Goal: Task Accomplishment & Management: Complete application form

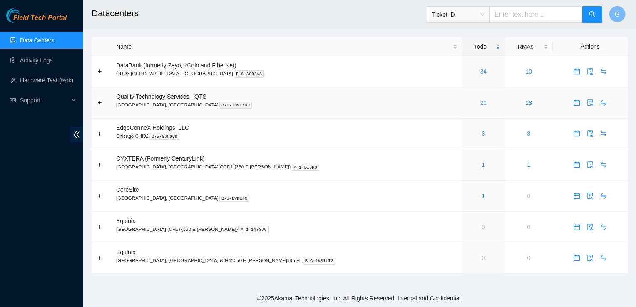
click at [480, 102] on link "21" at bounding box center [483, 102] width 7 height 7
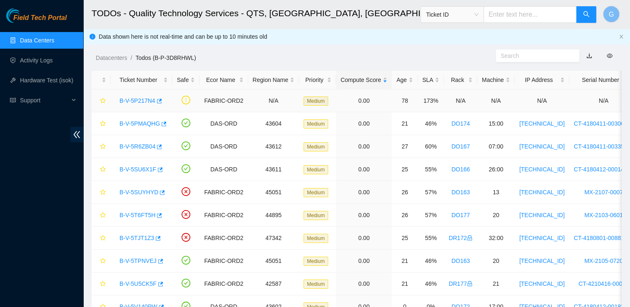
click at [142, 101] on link "B-V-5P217N4" at bounding box center [137, 100] width 36 height 7
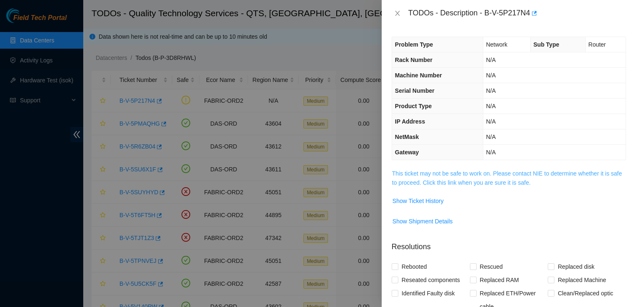
click at [480, 172] on link "This ticket may not be safe to work on. Please contact NIE to determine whether…" at bounding box center [507, 178] width 230 height 16
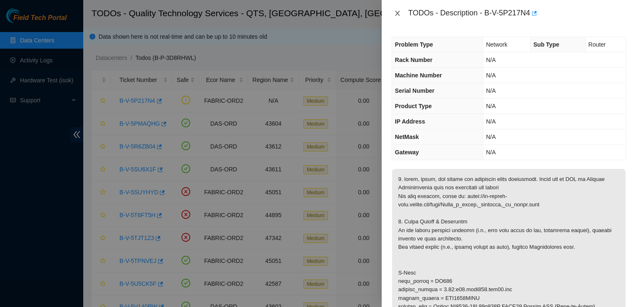
click at [399, 15] on icon "close" at bounding box center [397, 13] width 5 height 5
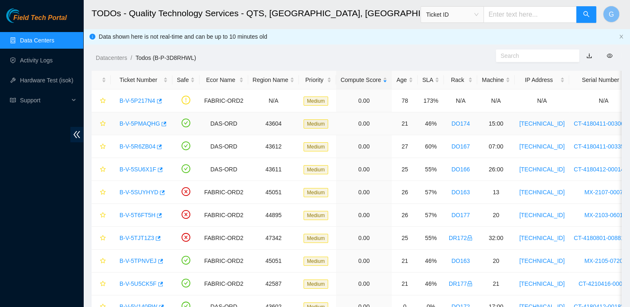
click at [143, 122] on link "B-V-5PMAQHG" at bounding box center [139, 123] width 40 height 7
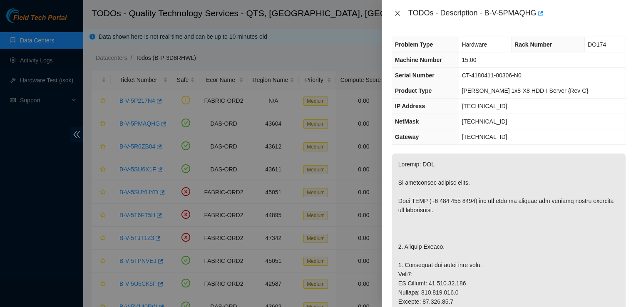
click at [397, 14] on icon "close" at bounding box center [397, 13] width 7 height 7
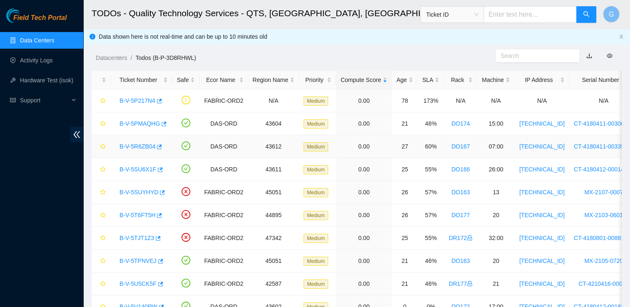
click at [135, 147] on link "B-V-5R6ZB04" at bounding box center [137, 146] width 36 height 7
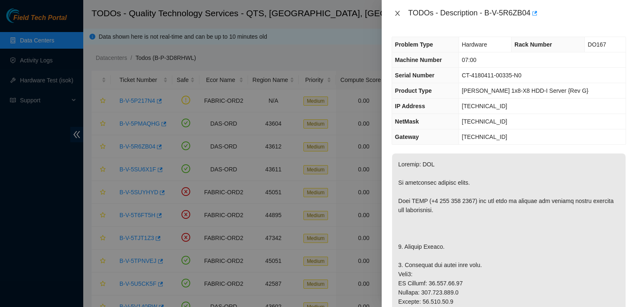
click at [398, 14] on icon "close" at bounding box center [397, 13] width 7 height 7
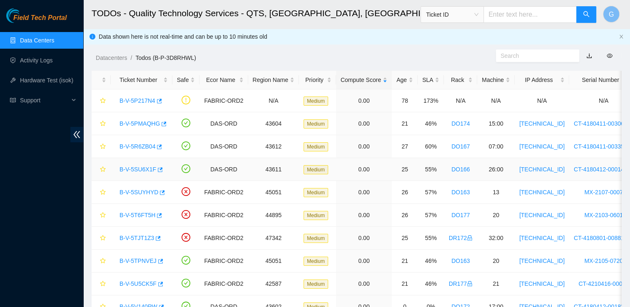
click at [146, 168] on link "B-V-5SU6X1F" at bounding box center [137, 169] width 37 height 7
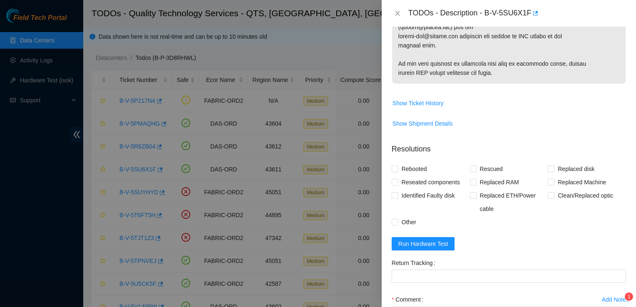
scroll to position [518, 0]
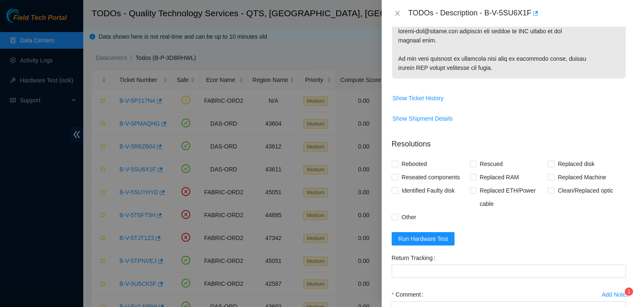
click at [625, 292] on sup "1" at bounding box center [629, 292] width 8 height 8
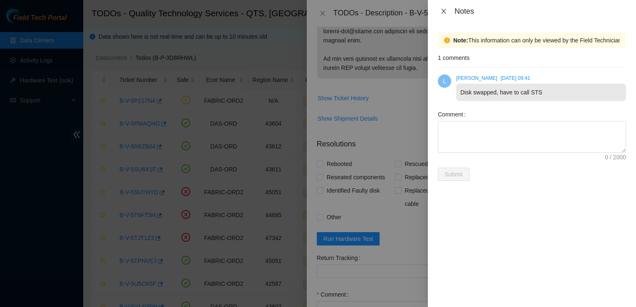
click at [445, 10] on icon "close" at bounding box center [443, 11] width 5 height 5
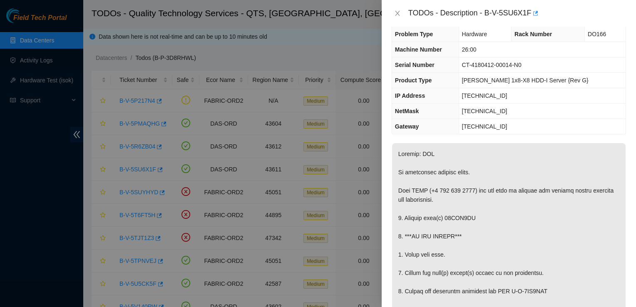
scroll to position [0, 0]
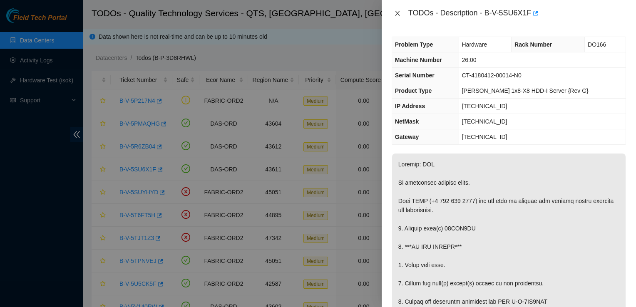
click at [400, 15] on icon "close" at bounding box center [397, 13] width 7 height 7
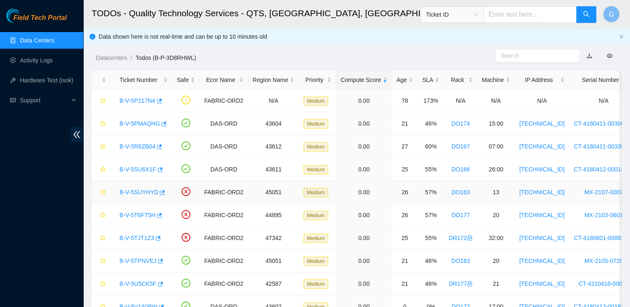
click at [140, 192] on link "B-V-5SUYHYD" at bounding box center [138, 192] width 39 height 7
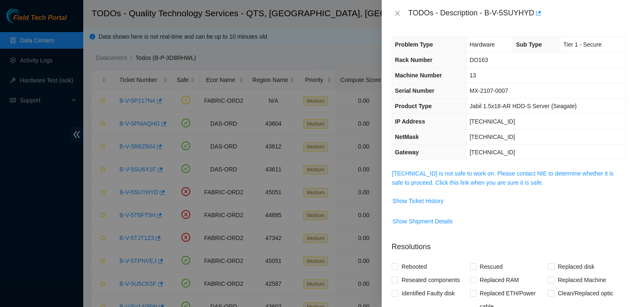
click at [453, 177] on span "[TECHNICAL_ID] is not safe to work on. Please contact NIE to determine whether …" at bounding box center [509, 178] width 234 height 18
click at [466, 174] on link "[TECHNICAL_ID] is not safe to work on. Please contact NIE to determine whether …" at bounding box center [502, 178] width 221 height 16
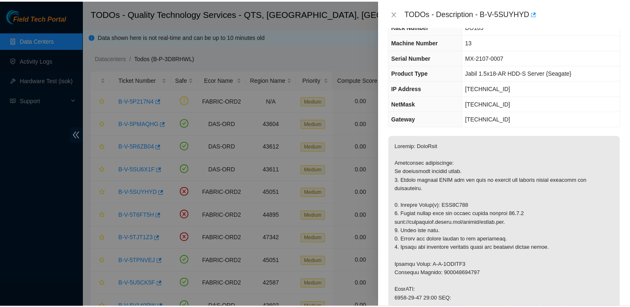
scroll to position [50, 0]
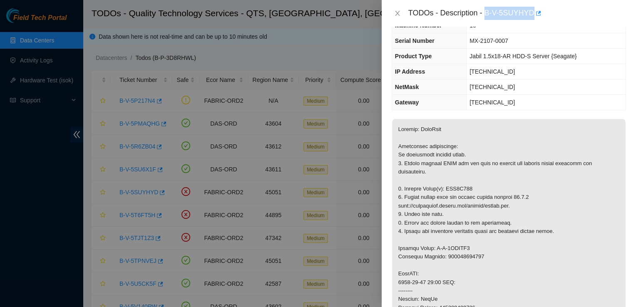
drag, startPoint x: 532, startPoint y: 12, endPoint x: 486, endPoint y: 12, distance: 45.8
click at [486, 12] on div "TODOs - Description - B-V-5SUYHYD" at bounding box center [517, 13] width 218 height 13
copy div "B-V-5SUYHYD"
click at [396, 11] on icon "close" at bounding box center [397, 13] width 7 height 7
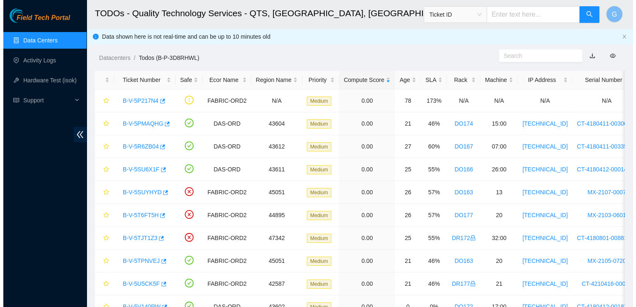
scroll to position [68, 0]
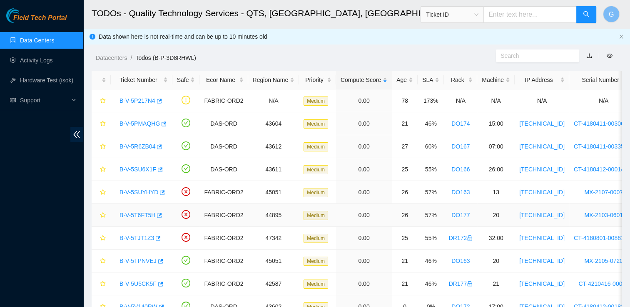
click at [138, 212] on link "B-V-5T6FT5H" at bounding box center [137, 215] width 36 height 7
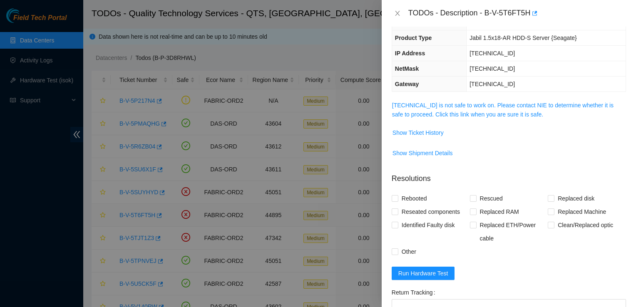
scroll to position [50, 0]
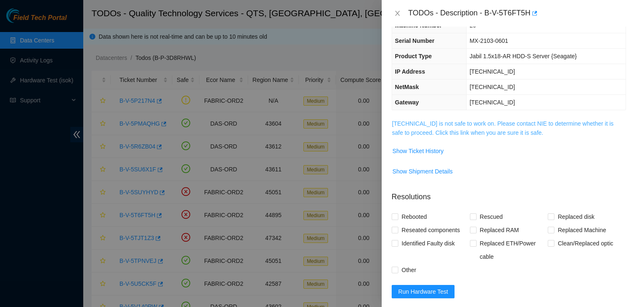
click at [458, 132] on link "[TECHNICAL_ID] is not safe to work on. Please contact NIE to determine whether …" at bounding box center [502, 128] width 221 height 16
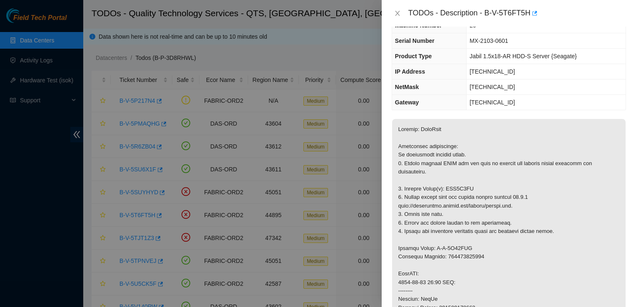
scroll to position [0, 0]
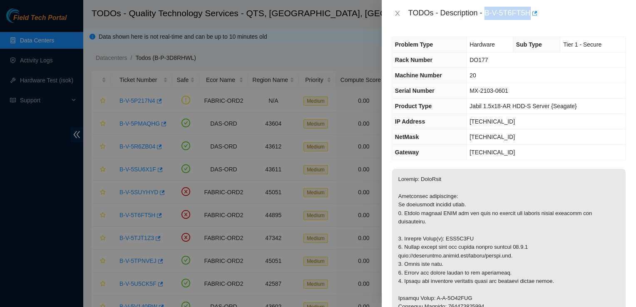
drag, startPoint x: 530, startPoint y: 11, endPoint x: 486, endPoint y: 15, distance: 44.4
click at [486, 15] on div "TODOs - Description - B-V-5T6FT5H" at bounding box center [517, 13] width 218 height 13
copy div "B-V-5T6FT5H"
click at [398, 14] on icon "close" at bounding box center [397, 13] width 5 height 5
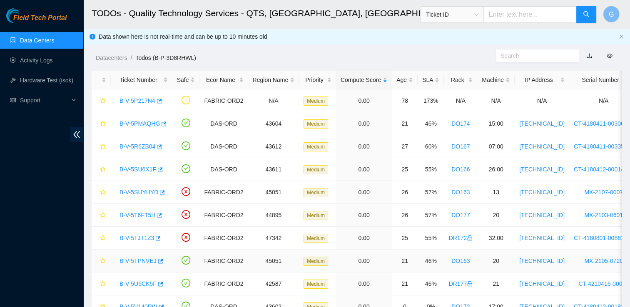
click at [132, 261] on link "B-V-5TPNVEJ" at bounding box center [137, 261] width 37 height 7
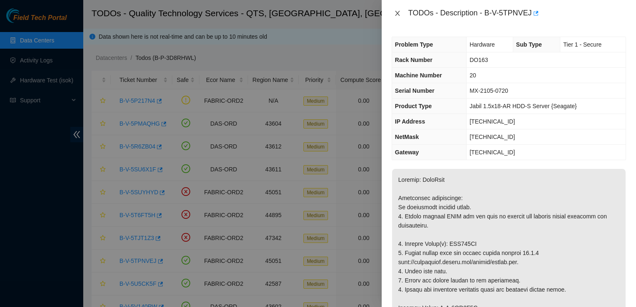
click at [397, 14] on icon "close" at bounding box center [397, 13] width 7 height 7
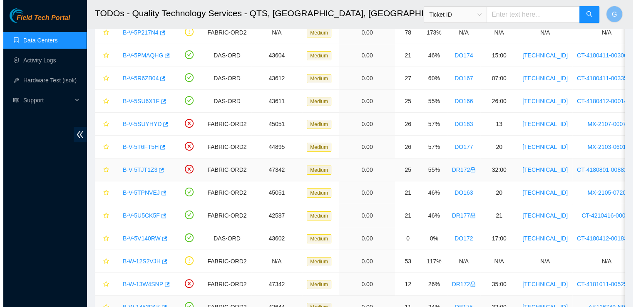
scroll to position [43, 0]
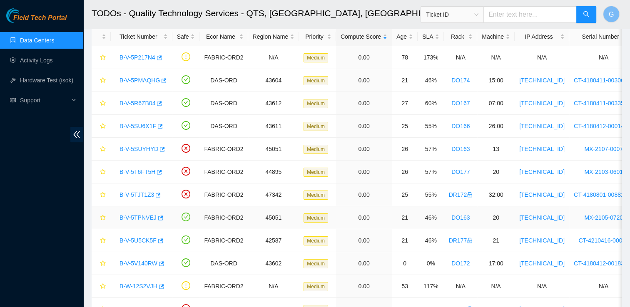
click at [134, 218] on link "B-V-5TPNVEJ" at bounding box center [137, 217] width 37 height 7
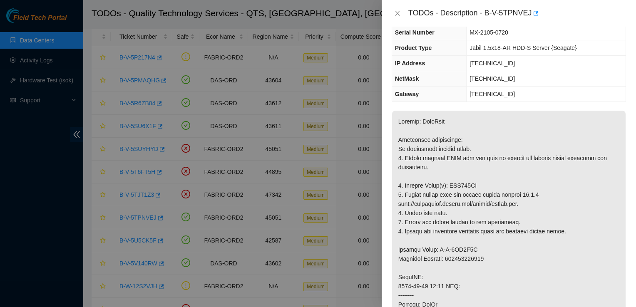
scroll to position [0, 0]
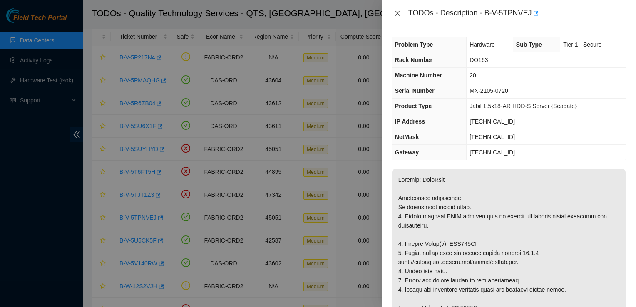
click at [401, 14] on button "Close" at bounding box center [398, 14] width 12 height 8
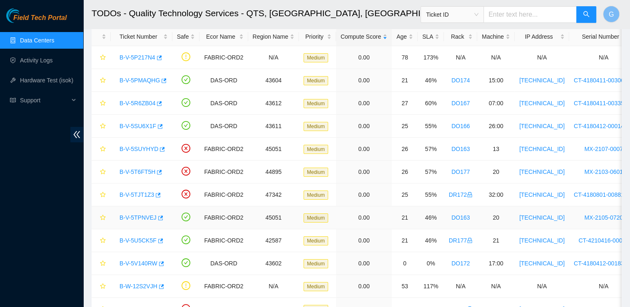
click at [135, 216] on link "B-V-5TPNVEJ" at bounding box center [137, 217] width 37 height 7
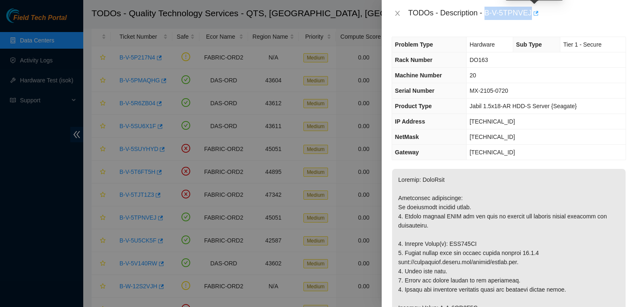
drag, startPoint x: 487, startPoint y: 11, endPoint x: 532, endPoint y: 18, distance: 45.5
click at [532, 18] on div "TODOs - Description - B-V-5TPNVEJ" at bounding box center [517, 13] width 218 height 13
drag, startPoint x: 532, startPoint y: 18, endPoint x: 512, endPoint y: 12, distance: 20.4
copy div "B-V-5TPNVEJ"
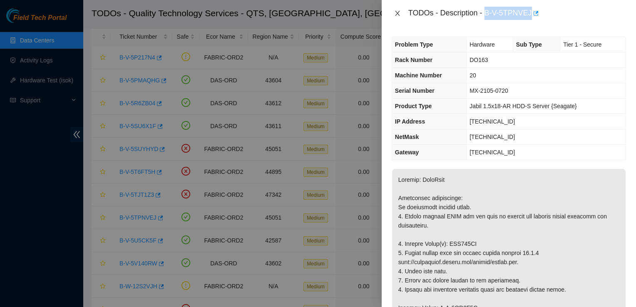
click at [398, 11] on icon "close" at bounding box center [397, 13] width 7 height 7
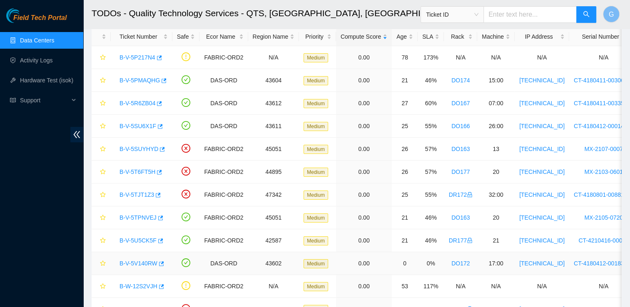
click at [136, 260] on link "B-V-5V140RW" at bounding box center [138, 263] width 38 height 7
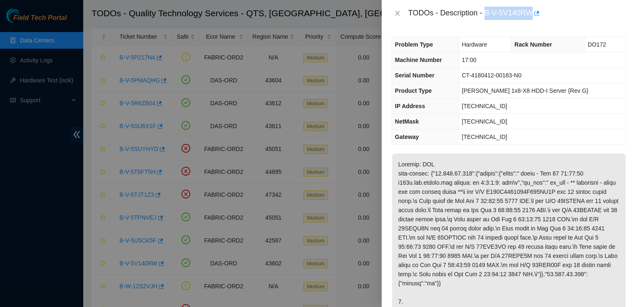
drag, startPoint x: 533, startPoint y: 11, endPoint x: 486, endPoint y: 16, distance: 47.3
click at [486, 16] on div "TODOs - Description - B-V-5V140RW" at bounding box center [517, 13] width 218 height 13
copy div "B-V-5V140RW"
click at [397, 15] on icon "close" at bounding box center [397, 13] width 7 height 7
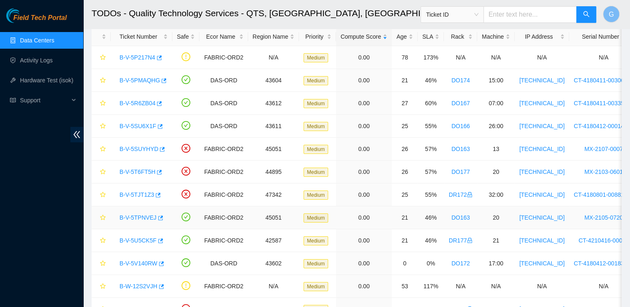
click at [139, 219] on link "B-V-5TPNVEJ" at bounding box center [137, 217] width 37 height 7
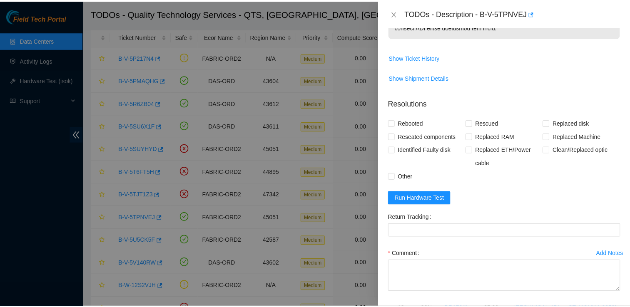
scroll to position [597, 0]
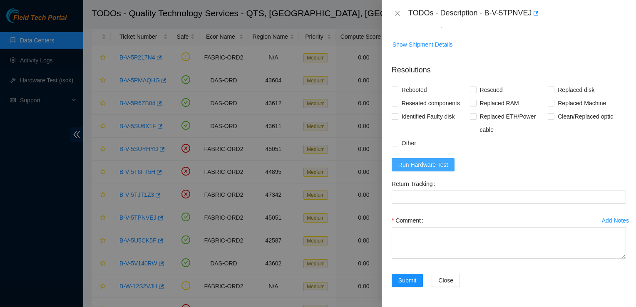
click at [437, 167] on span "Run Hardware Test" at bounding box center [423, 164] width 50 height 9
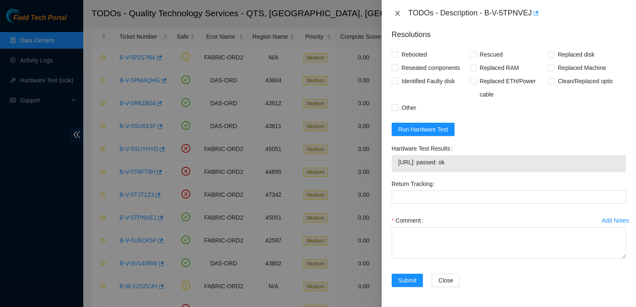
click at [398, 12] on icon "close" at bounding box center [397, 13] width 5 height 5
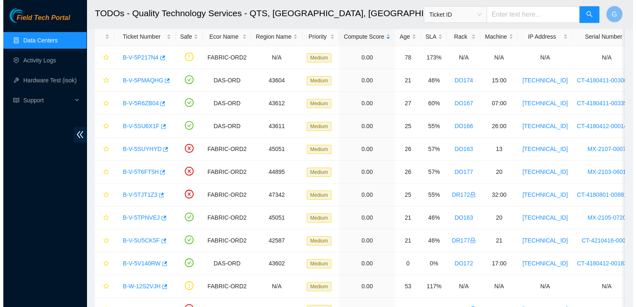
scroll to position [188, 0]
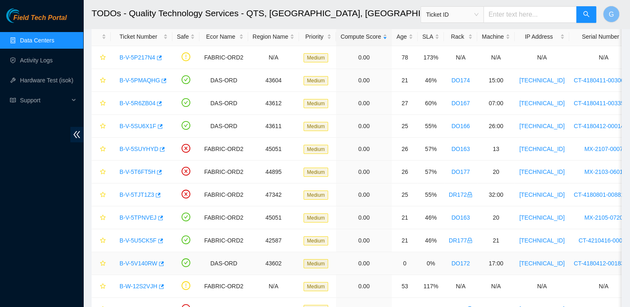
click at [144, 262] on link "B-V-5V140RW" at bounding box center [138, 263] width 38 height 7
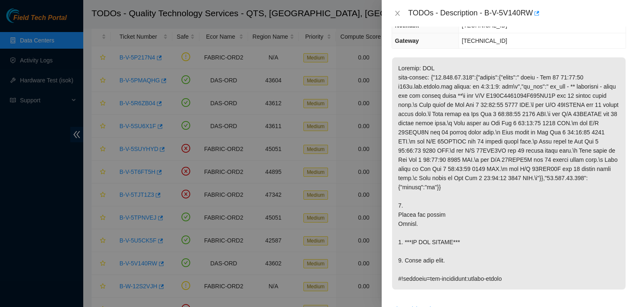
scroll to position [0, 0]
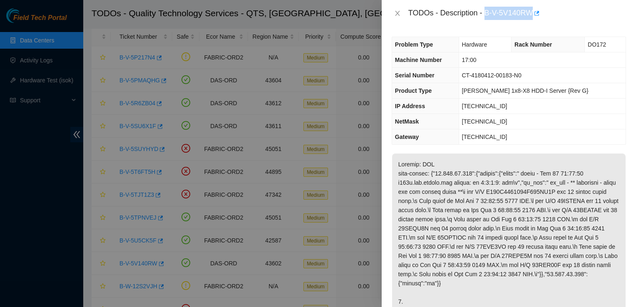
drag, startPoint x: 485, startPoint y: 12, endPoint x: 533, endPoint y: 15, distance: 47.6
click at [533, 15] on div "TODOs - Description - B-V-5V140RW" at bounding box center [517, 13] width 218 height 13
drag, startPoint x: 533, startPoint y: 15, endPoint x: 516, endPoint y: 14, distance: 16.7
copy div "B-V-5V140RW"
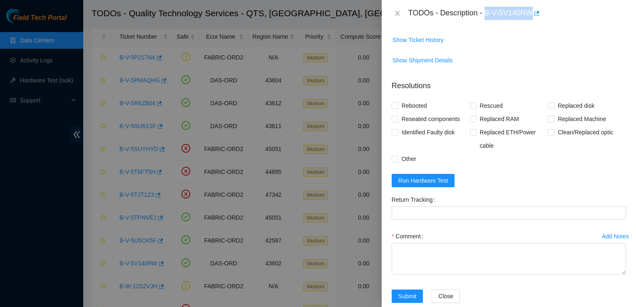
scroll to position [380, 0]
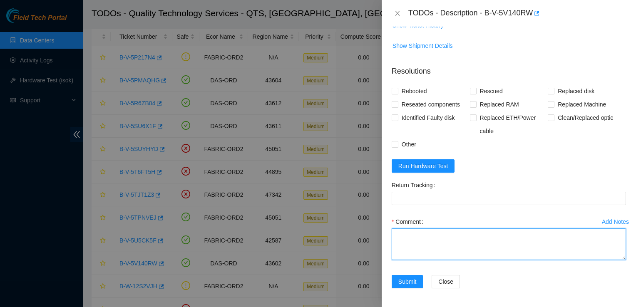
click at [430, 229] on textarea "Comment" at bounding box center [509, 245] width 234 height 32
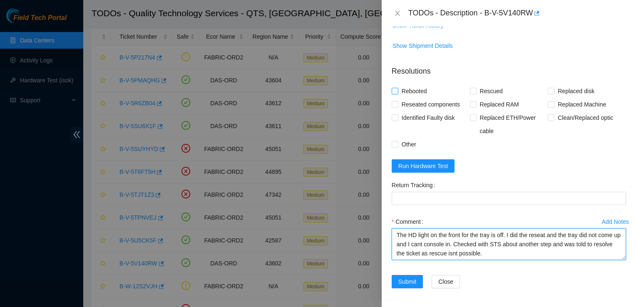
type textarea "The HD light on the front for the tray is off. I did the reseat and the tray di…"
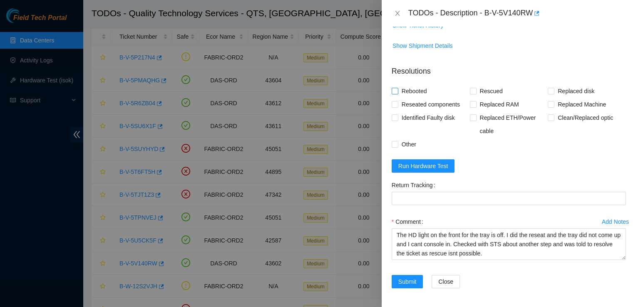
click at [398, 92] on span "Rebooted" at bounding box center [414, 91] width 32 height 13
click at [398, 92] on input "Rebooted" at bounding box center [395, 91] width 6 height 6
checkbox input "true"
click at [395, 104] on input "Reseated components" at bounding box center [395, 104] width 6 height 6
checkbox input "true"
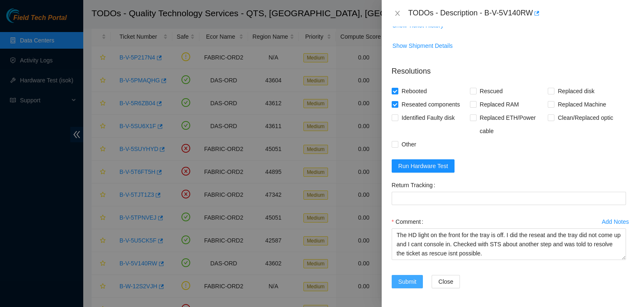
click at [408, 281] on span "Submit" at bounding box center [407, 281] width 18 height 9
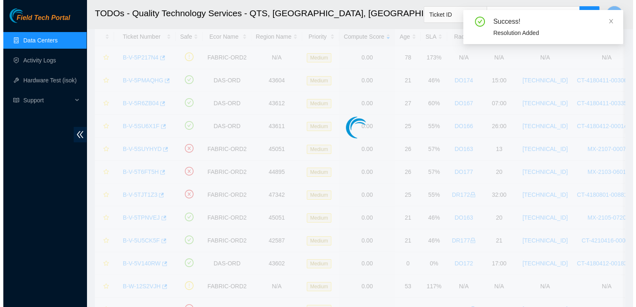
scroll to position [188, 0]
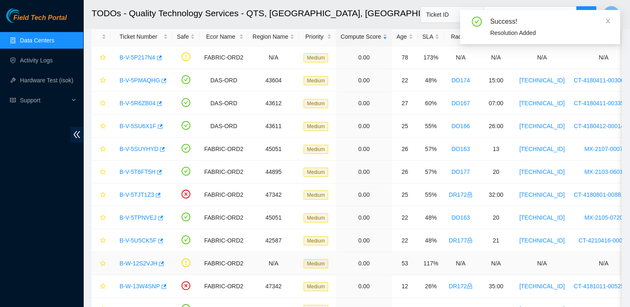
click at [137, 266] on link "B-W-12S2VJH" at bounding box center [138, 263] width 38 height 7
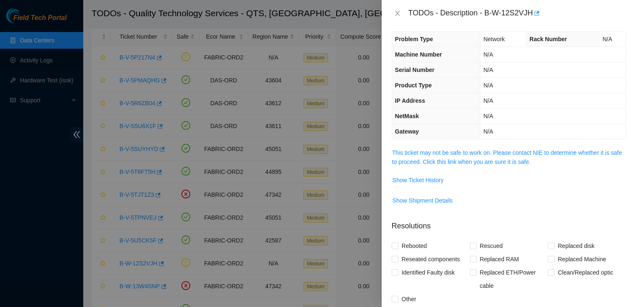
scroll to position [0, 0]
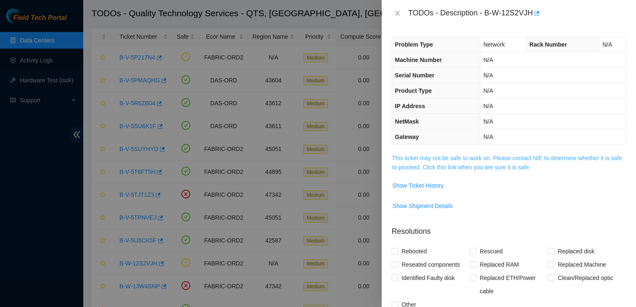
click at [496, 156] on link "This ticket may not be safe to work on. Please contact NIE to determine whether…" at bounding box center [507, 163] width 230 height 16
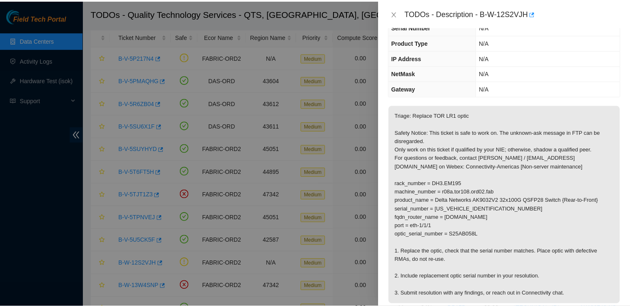
scroll to position [50, 0]
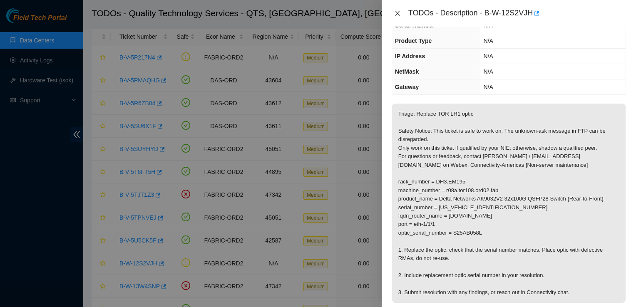
click at [397, 14] on icon "close" at bounding box center [397, 13] width 7 height 7
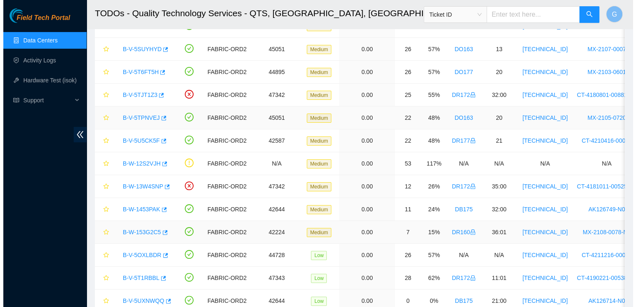
scroll to position [160, 0]
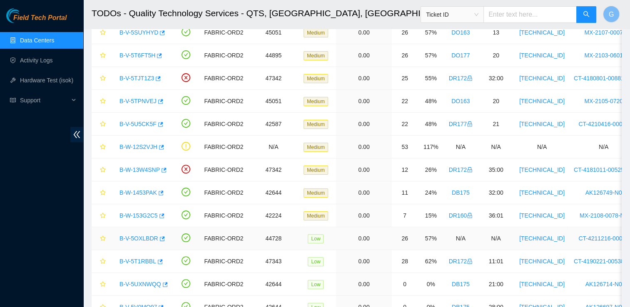
click at [144, 235] on link "B-V-5OXLBDR" at bounding box center [138, 238] width 39 height 7
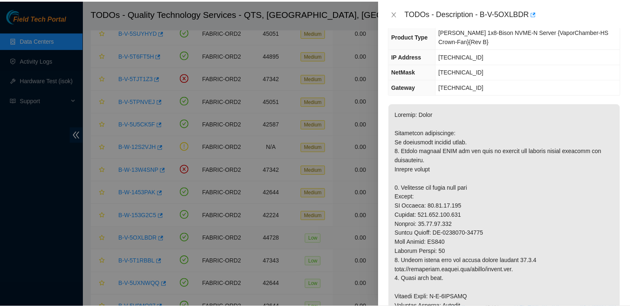
scroll to position [59, 0]
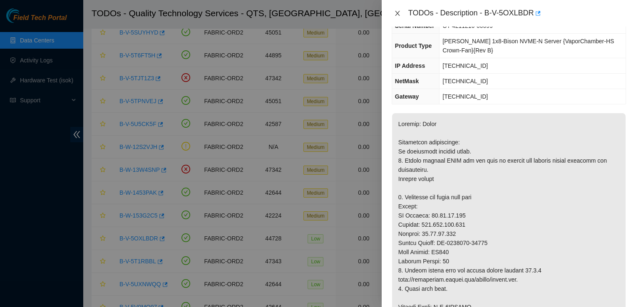
click at [398, 14] on icon "close" at bounding box center [397, 13] width 5 height 5
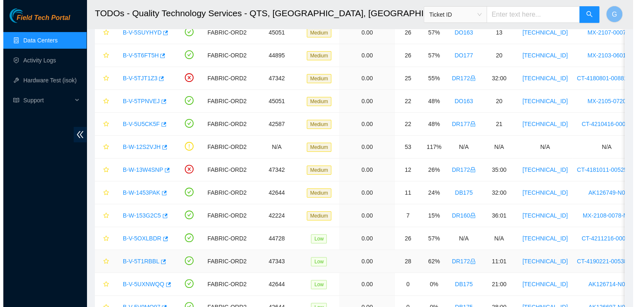
scroll to position [68, 0]
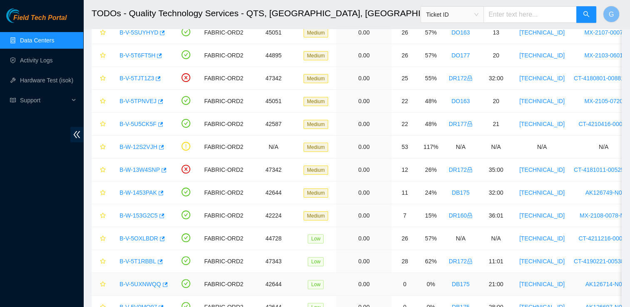
click at [147, 281] on link "B-V-5UXNWQQ" at bounding box center [140, 284] width 42 height 7
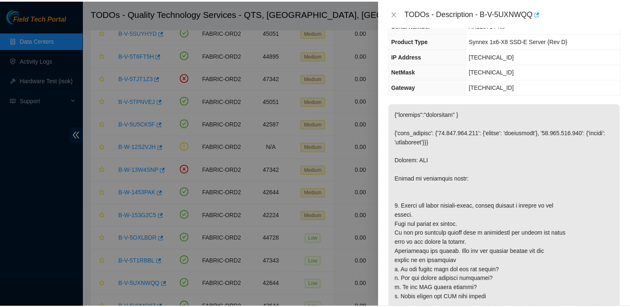
scroll to position [0, 0]
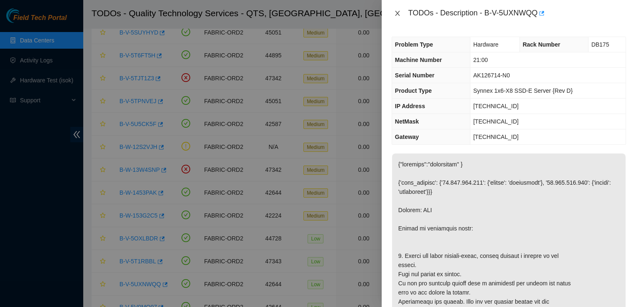
click at [398, 13] on icon "close" at bounding box center [397, 13] width 5 height 5
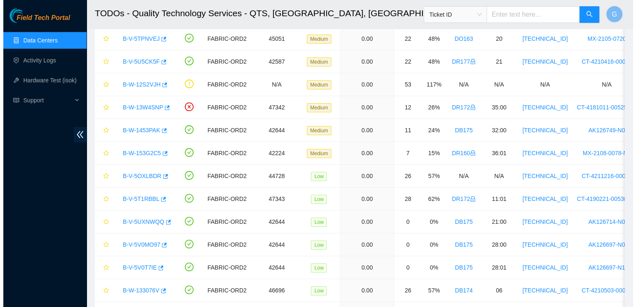
scroll to position [270, 0]
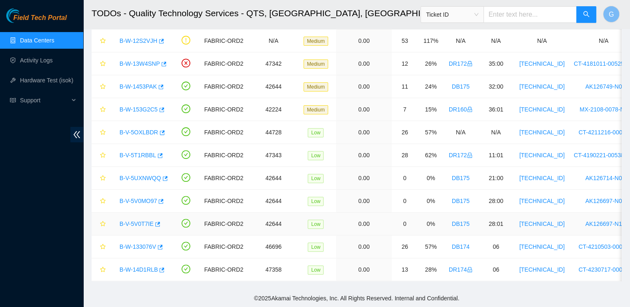
click at [143, 221] on link "B-V-5V0T7IE" at bounding box center [136, 224] width 34 height 7
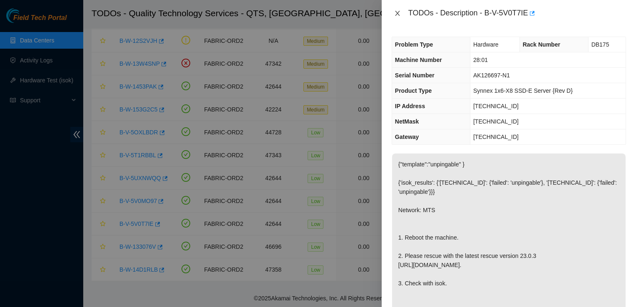
click at [398, 15] on icon "close" at bounding box center [397, 13] width 7 height 7
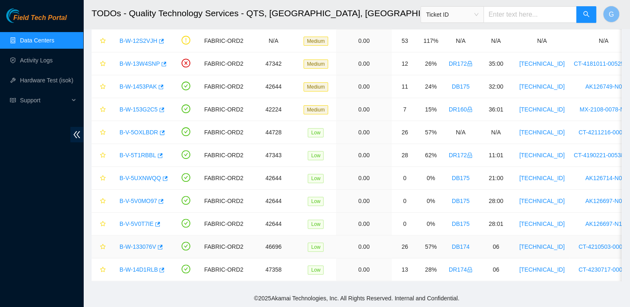
click at [143, 244] on link "B-W-133076V" at bounding box center [137, 247] width 37 height 7
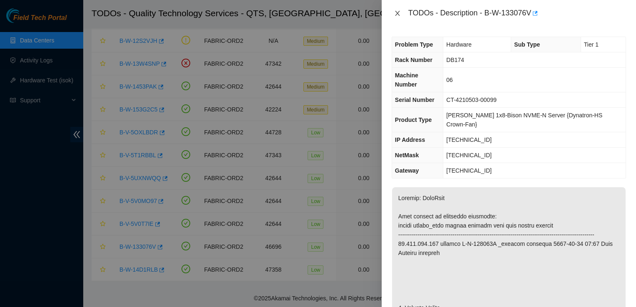
click at [398, 16] on icon "close" at bounding box center [397, 13] width 7 height 7
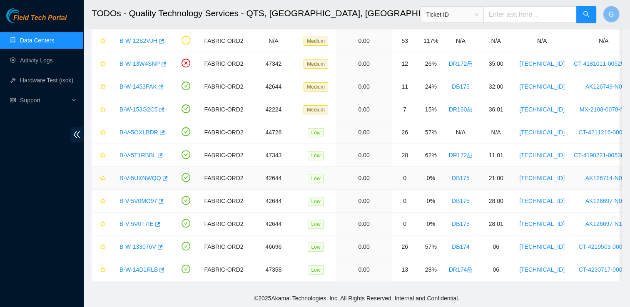
click at [148, 175] on link "B-V-5UXNWQQ" at bounding box center [140, 178] width 42 height 7
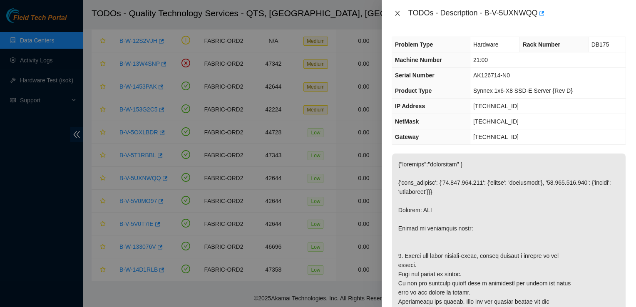
click at [398, 16] on icon "close" at bounding box center [397, 13] width 7 height 7
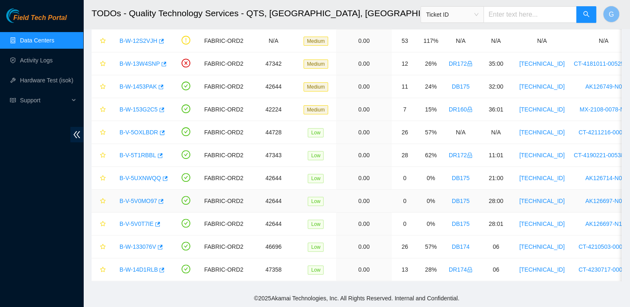
click at [137, 198] on link "B-V-5V0MO97" at bounding box center [137, 201] width 37 height 7
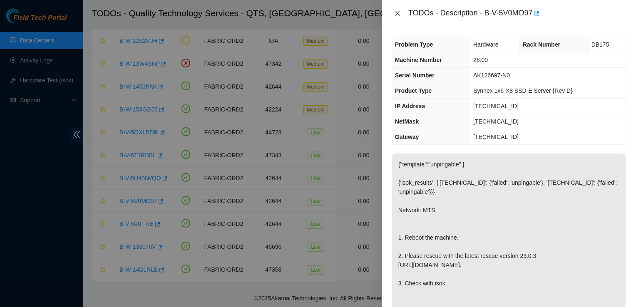
click at [401, 14] on button "Close" at bounding box center [398, 14] width 12 height 8
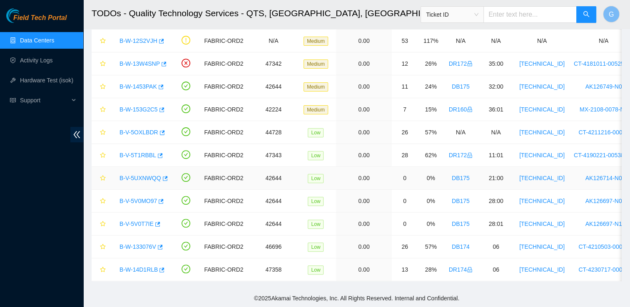
click at [150, 175] on link "B-V-5UXNWQQ" at bounding box center [140, 178] width 42 height 7
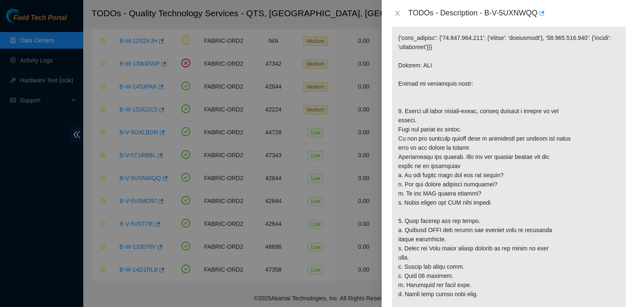
scroll to position [149, 0]
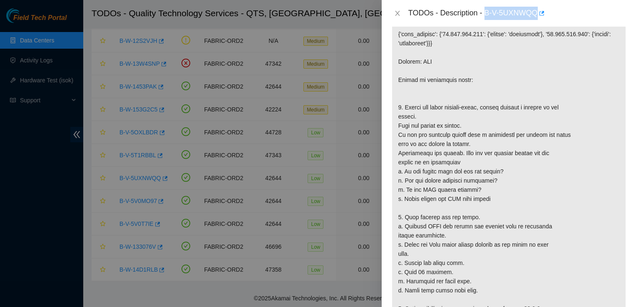
drag, startPoint x: 487, startPoint y: 13, endPoint x: 537, endPoint y: 14, distance: 50.0
click at [537, 14] on div "TODOs - Description - B-V-5UXNWQQ" at bounding box center [517, 13] width 218 height 13
drag, startPoint x: 537, startPoint y: 14, endPoint x: 512, endPoint y: 12, distance: 24.6
copy div "B-V-5UXNWQQ"
click at [588, 174] on p at bounding box center [509, 190] width 234 height 370
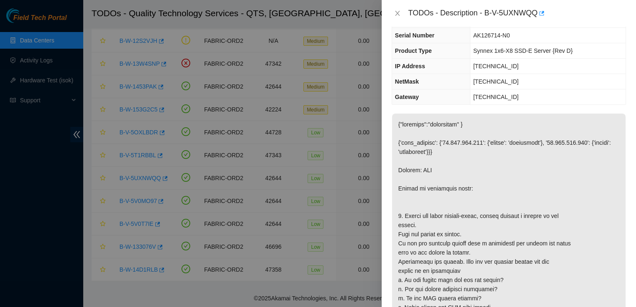
scroll to position [24, 0]
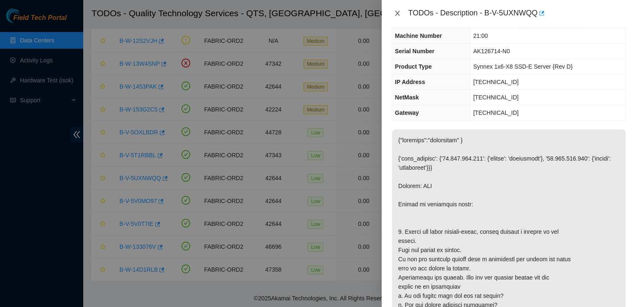
click at [400, 13] on icon "close" at bounding box center [397, 13] width 7 height 7
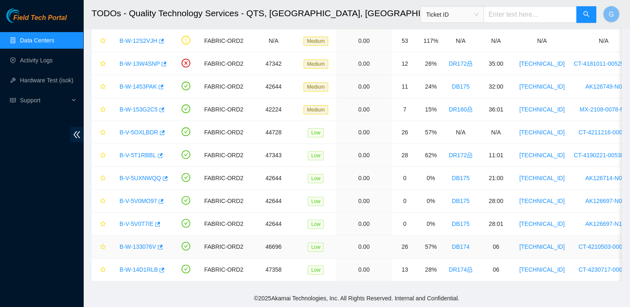
click at [145, 244] on link "B-W-133076V" at bounding box center [137, 247] width 37 height 7
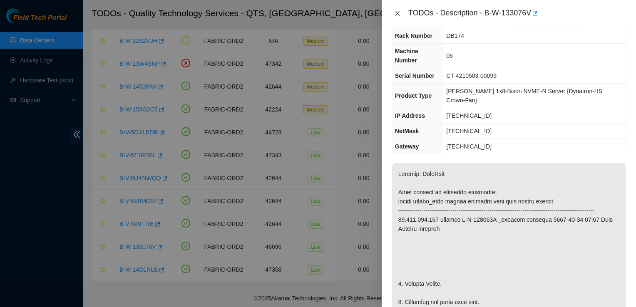
click at [395, 12] on icon "close" at bounding box center [397, 13] width 7 height 7
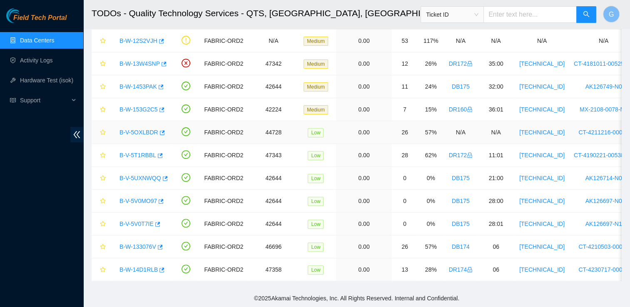
click at [138, 129] on link "B-V-5OXLBDR" at bounding box center [138, 132] width 39 height 7
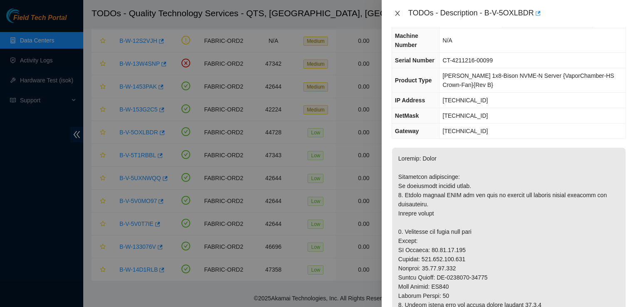
click at [394, 12] on icon "close" at bounding box center [397, 13] width 7 height 7
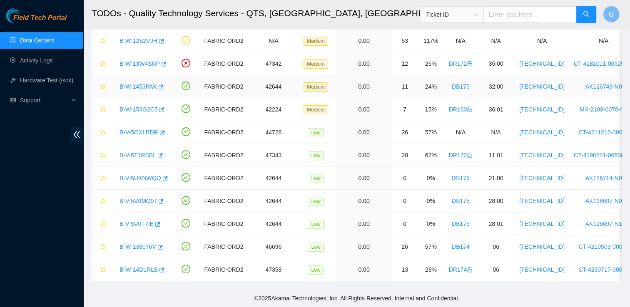
click at [138, 83] on link "B-W-1453PAK" at bounding box center [137, 86] width 37 height 7
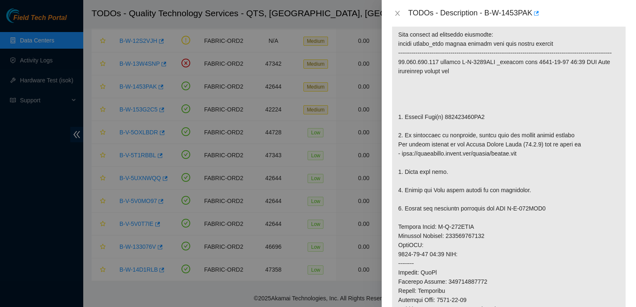
scroll to position [0, 0]
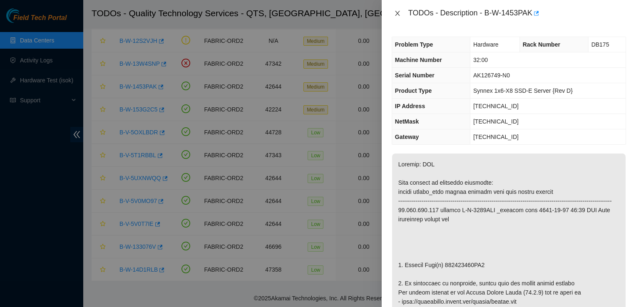
click at [398, 12] on icon "close" at bounding box center [397, 13] width 5 height 5
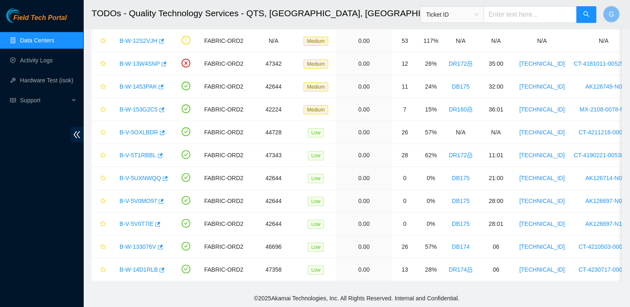
click at [478, 306] on footer "© 2025 Akamai Technologies, Inc. All Rights Reserved. Internal and Confidential." at bounding box center [356, 298] width 547 height 17
click at [142, 198] on link "B-V-5V0MO97" at bounding box center [137, 201] width 37 height 7
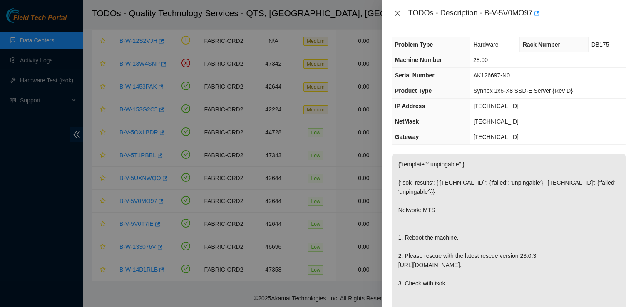
click at [398, 12] on icon "close" at bounding box center [397, 13] width 5 height 5
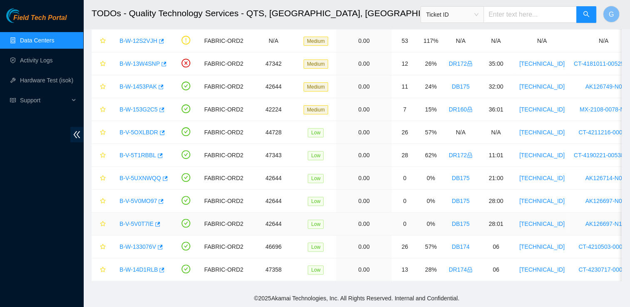
click at [143, 221] on link "B-V-5V0T7IE" at bounding box center [136, 224] width 34 height 7
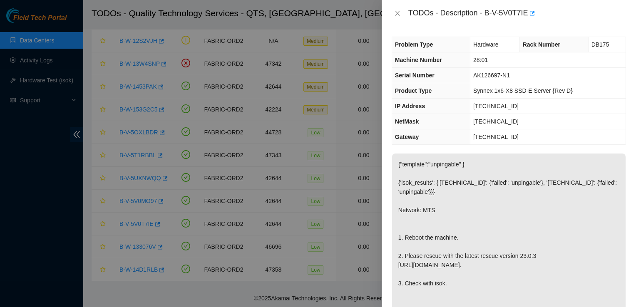
scroll to position [335, 0]
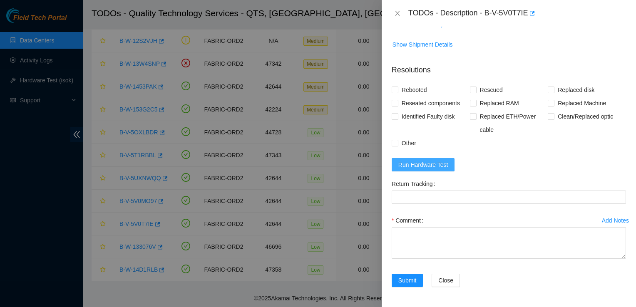
click at [436, 169] on span "Run Hardware Test" at bounding box center [423, 164] width 50 height 9
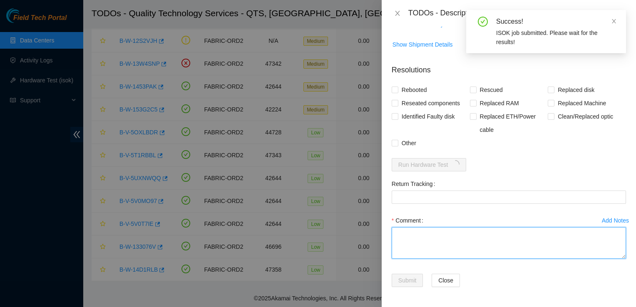
click at [431, 237] on textarea "Comment" at bounding box center [509, 243] width 234 height 32
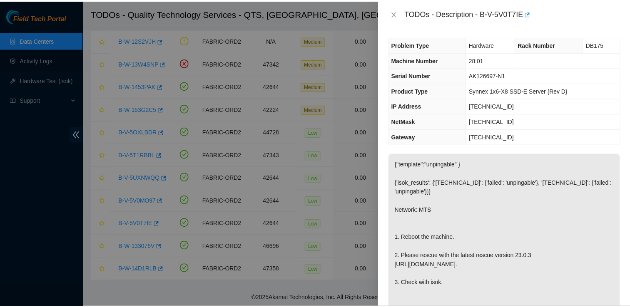
scroll to position [383, 0]
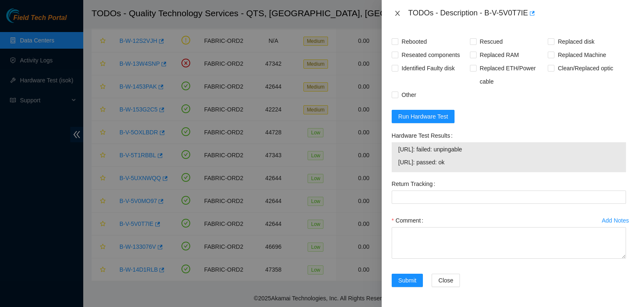
click at [396, 11] on icon "close" at bounding box center [397, 13] width 7 height 7
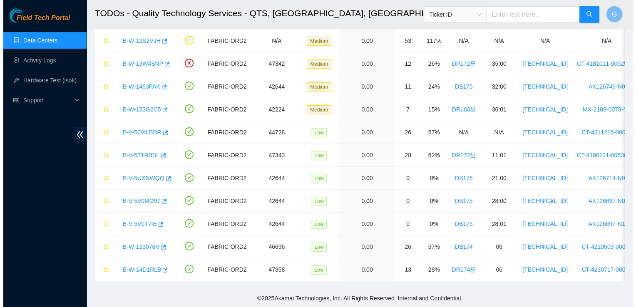
scroll to position [236, 0]
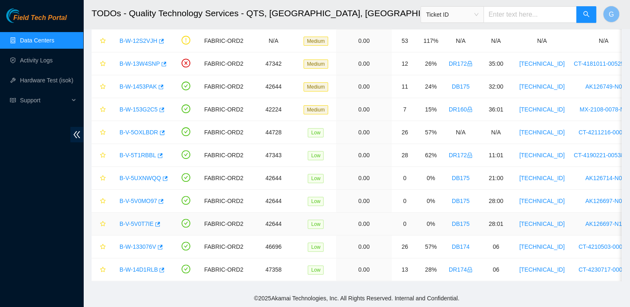
click at [329, 220] on td "Low" at bounding box center [317, 224] width 37 height 23
click at [140, 198] on link "B-V-5V0MO97" at bounding box center [137, 201] width 37 height 7
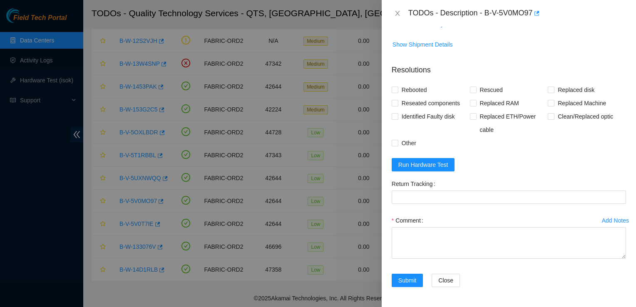
scroll to position [0, 0]
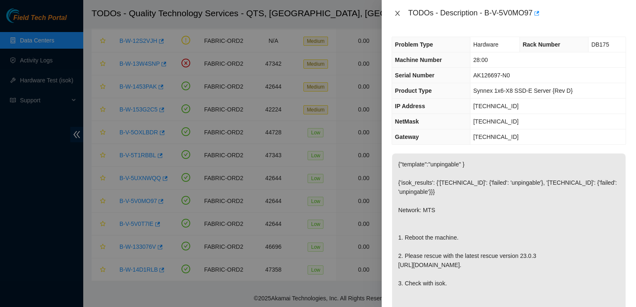
click at [398, 12] on icon "close" at bounding box center [397, 13] width 7 height 7
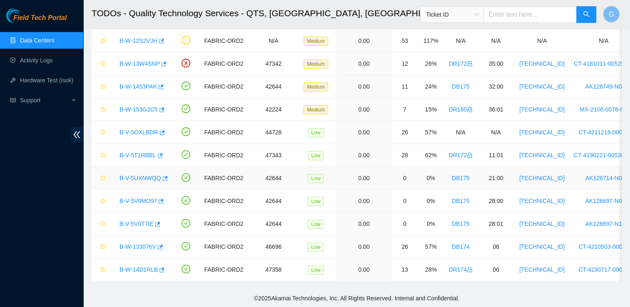
click at [470, 174] on td "DB175" at bounding box center [460, 178] width 33 height 23
click at [143, 175] on link "B-V-5UXNWQQ" at bounding box center [140, 178] width 42 height 7
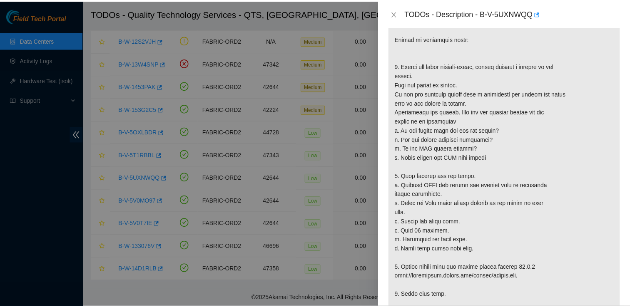
scroll to position [189, 0]
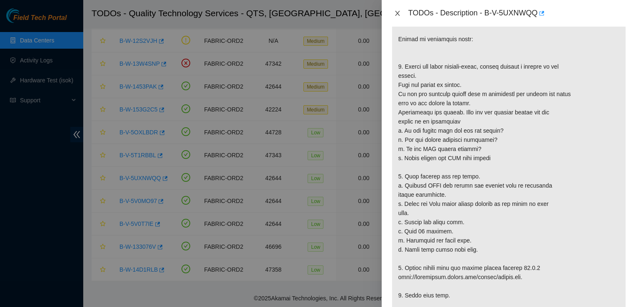
click at [396, 14] on icon "close" at bounding box center [397, 13] width 5 height 5
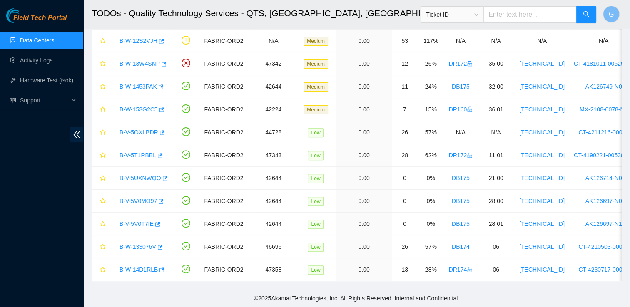
scroll to position [217, 0]
click at [395, 11] on h2 "TODOs - Quality Technology Services - QTS, [GEOGRAPHIC_DATA], [GEOGRAPHIC_DATA]" at bounding box center [306, 13] width 429 height 27
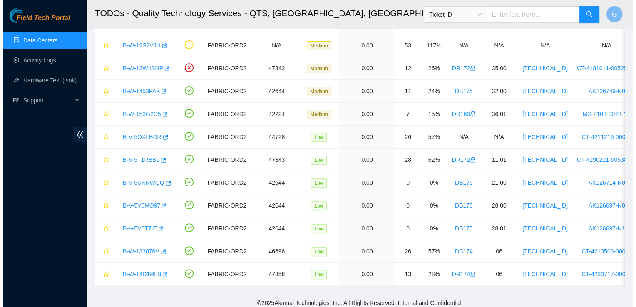
scroll to position [263, 0]
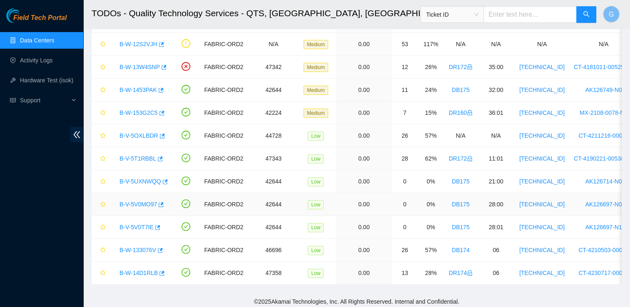
click at [133, 201] on link "B-V-5V0MO97" at bounding box center [137, 204] width 37 height 7
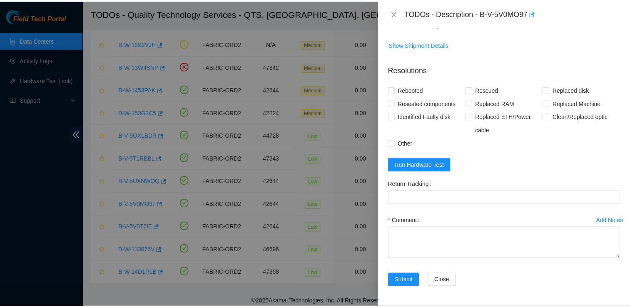
scroll to position [326, 0]
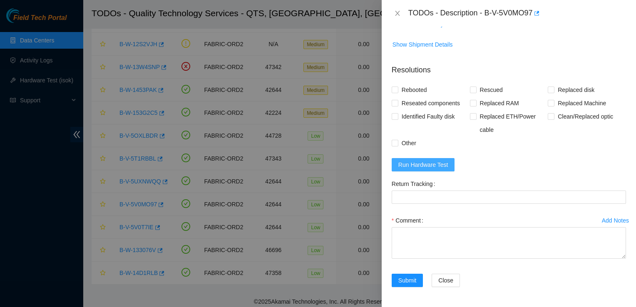
click at [415, 169] on span "Run Hardware Test" at bounding box center [423, 164] width 50 height 9
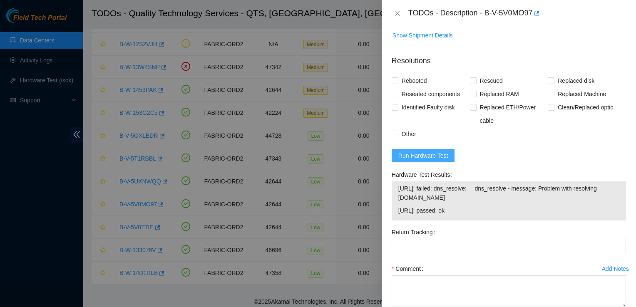
click at [418, 162] on button "Run Hardware Test" at bounding box center [423, 155] width 63 height 13
drag, startPoint x: 486, startPoint y: 11, endPoint x: 536, endPoint y: 38, distance: 56.8
click at [536, 38] on div "TODOs - Description - B-V-5V0MO97 Problem Type Hardware Rack Number DB175 Machi…" at bounding box center [509, 153] width 254 height 307
drag, startPoint x: 536, startPoint y: 38, endPoint x: 500, endPoint y: 12, distance: 44.6
copy div "B-V-5V0MO97 Problem Type Hardware Rack Number DB175 Machine Number 28:00 Serial…"
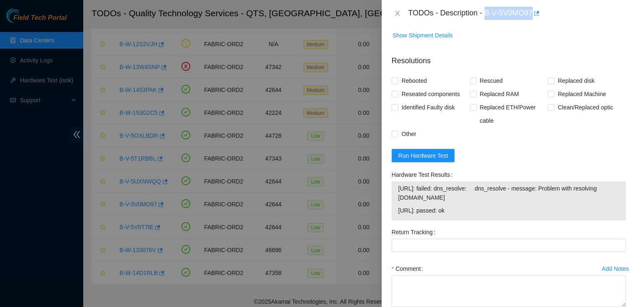
drag, startPoint x: 468, startPoint y: 215, endPoint x: 392, endPoint y: 210, distance: 76.3
click at [392, 210] on div "[URL]: failed: dns_resolve: dns_resolve - message: Problem with resolving [DOMA…" at bounding box center [509, 201] width 234 height 39
drag, startPoint x: 392, startPoint y: 210, endPoint x: 411, endPoint y: 212, distance: 19.3
copy tbody "[URL]: failed: dns_resolve: dns_resolve - message: Problem with resolving [DOMA…"
click at [397, 14] on icon "close" at bounding box center [397, 13] width 5 height 5
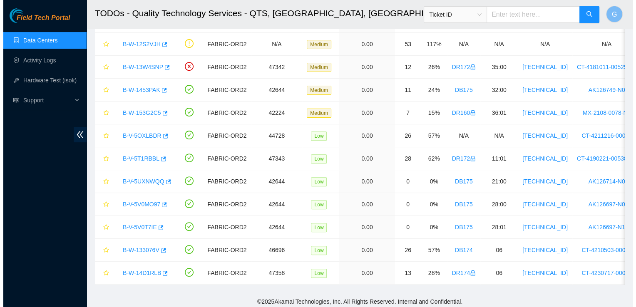
scroll to position [180, 0]
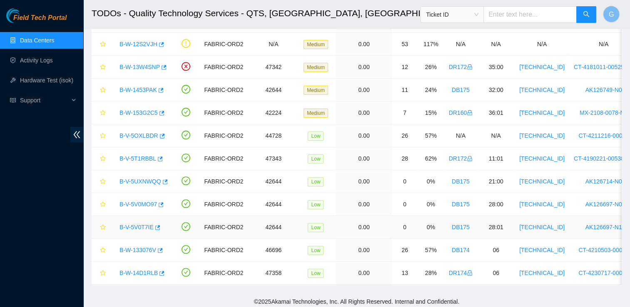
click at [133, 224] on link "B-V-5V0T7IE" at bounding box center [136, 227] width 34 height 7
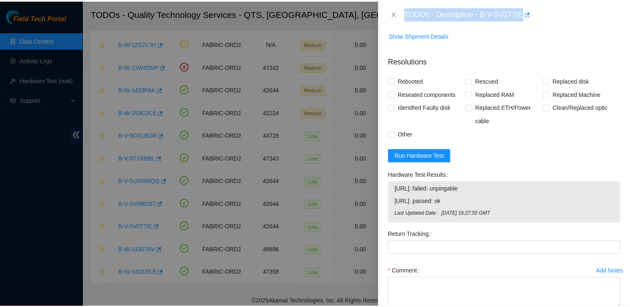
scroll to position [395, 0]
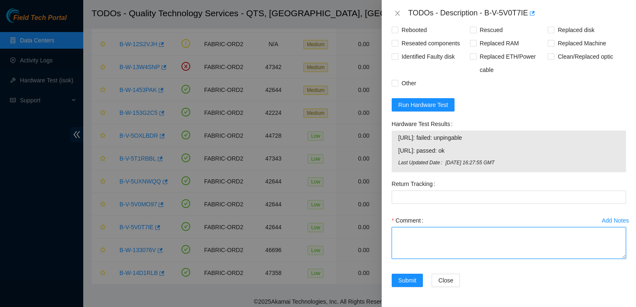
click at [491, 228] on textarea "Comment" at bounding box center [509, 243] width 234 height 32
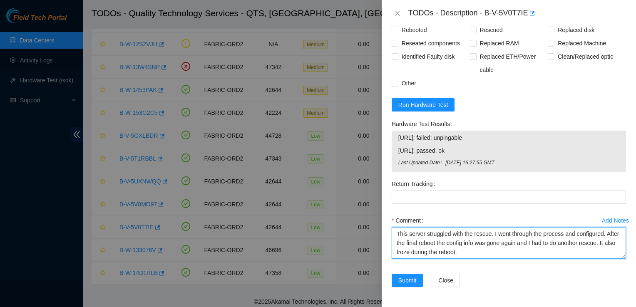
drag, startPoint x: 481, startPoint y: 254, endPoint x: 392, endPoint y: 220, distance: 95.3
click at [392, 220] on div "Comment This server struggled with the rescue. I went through the process and c…" at bounding box center [509, 239] width 234 height 50
type textarea "This server struggled with the rescue. I went through the process and configure…"
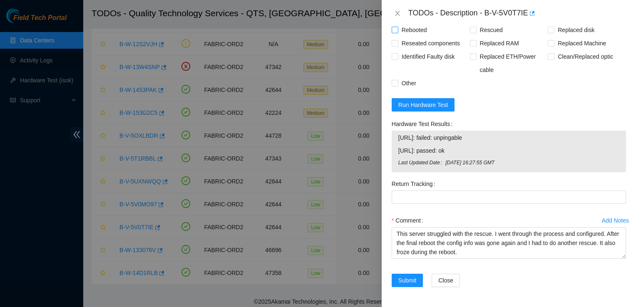
click at [397, 27] on input "Rebooted" at bounding box center [395, 30] width 6 height 6
checkbox input "true"
click at [471, 30] on input "Rescued" at bounding box center [473, 30] width 6 height 6
checkbox input "true"
click at [413, 282] on span "Submit" at bounding box center [407, 280] width 18 height 9
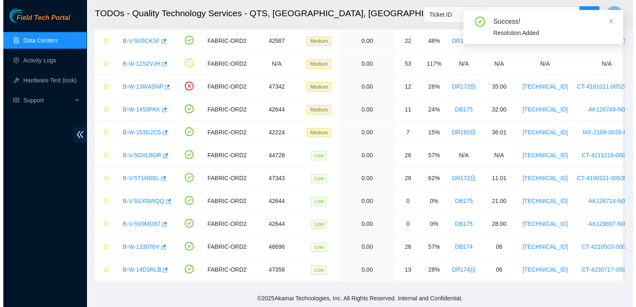
scroll to position [248, 0]
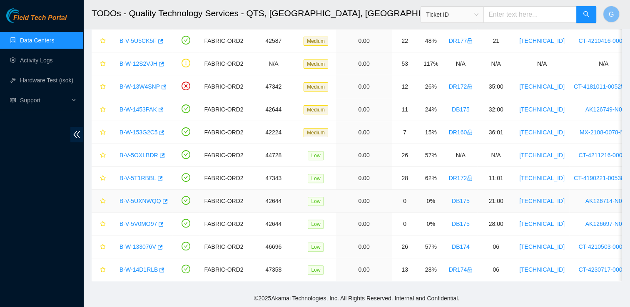
click at [142, 198] on link "B-V-5UXNWQQ" at bounding box center [140, 201] width 42 height 7
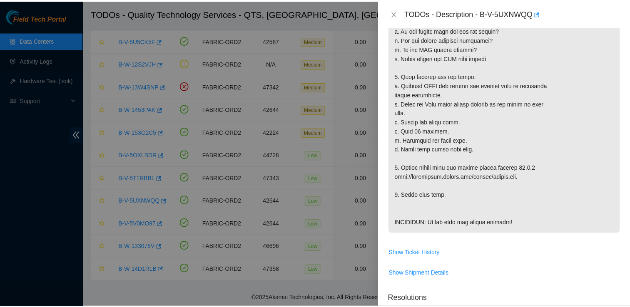
scroll to position [313, 0]
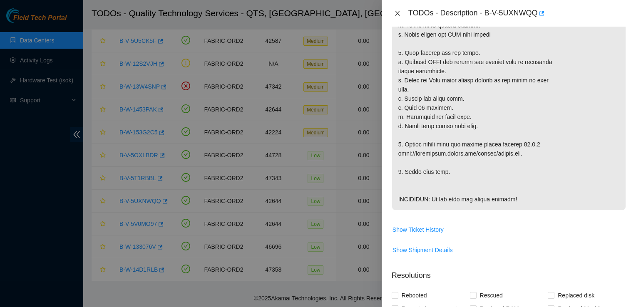
click at [399, 17] on button "Close" at bounding box center [398, 14] width 12 height 8
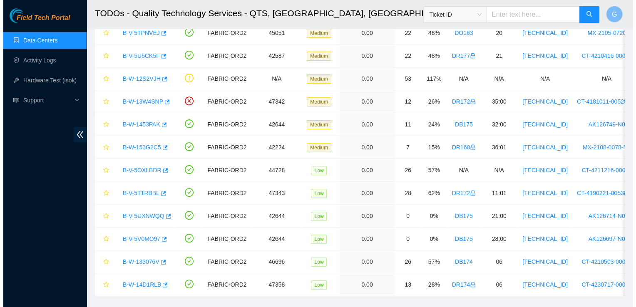
scroll to position [229, 0]
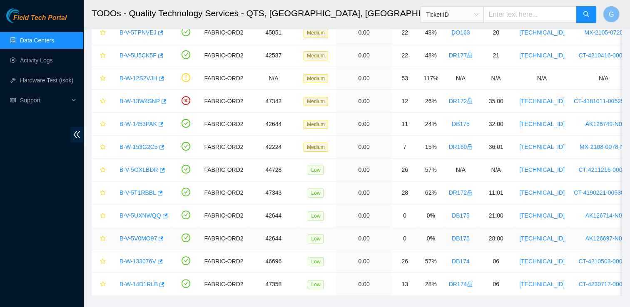
click at [137, 237] on link "B-V-5V0MO97" at bounding box center [137, 238] width 37 height 7
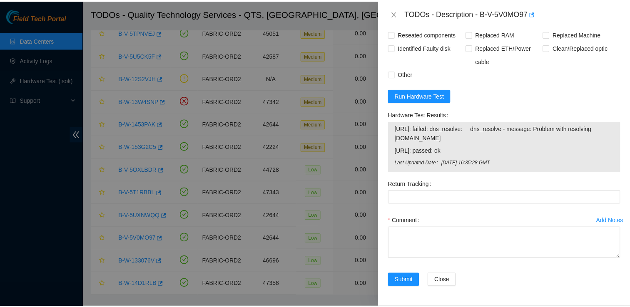
scroll to position [403, 0]
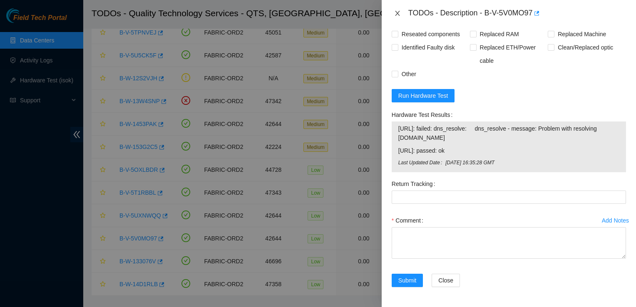
click at [395, 12] on icon "close" at bounding box center [397, 13] width 7 height 7
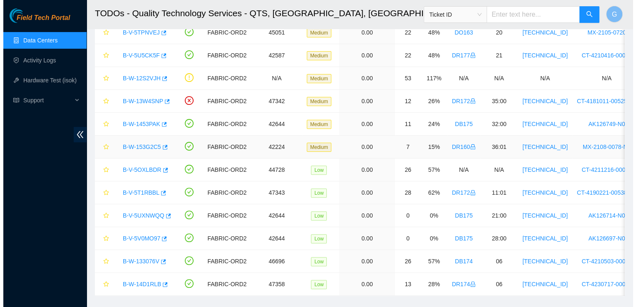
scroll to position [210, 0]
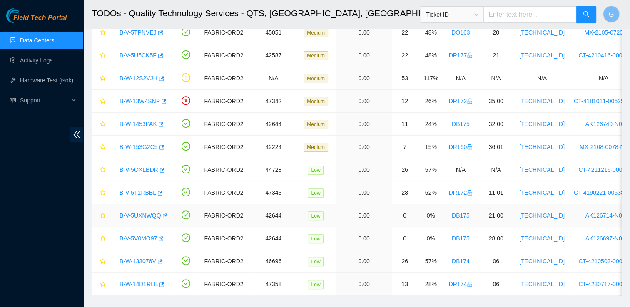
click at [147, 214] on link "B-V-5UXNWQQ" at bounding box center [140, 215] width 42 height 7
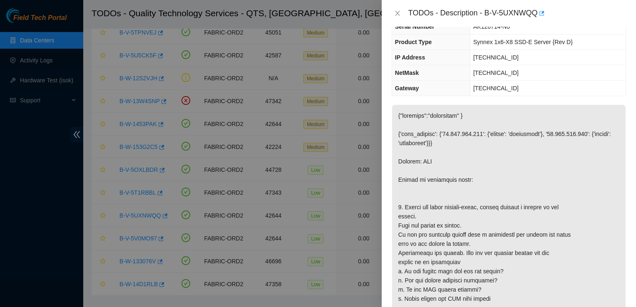
scroll to position [545, 0]
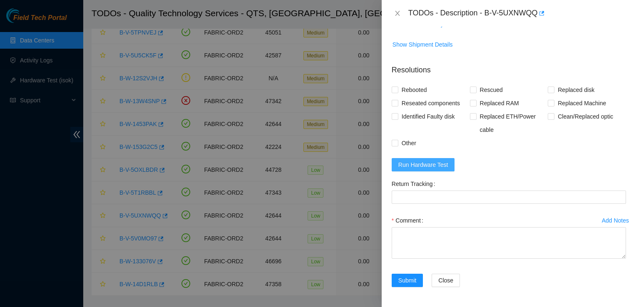
click at [428, 169] on span "Run Hardware Test" at bounding box center [423, 164] width 50 height 9
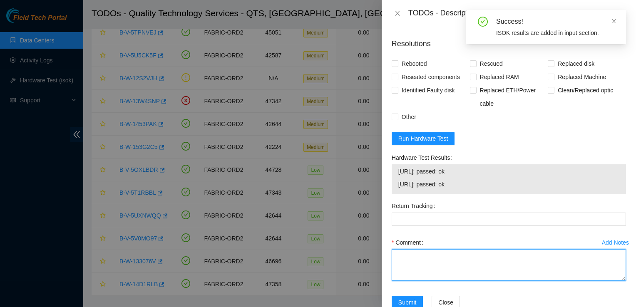
click at [412, 278] on textarea "Comment" at bounding box center [509, 265] width 234 height 32
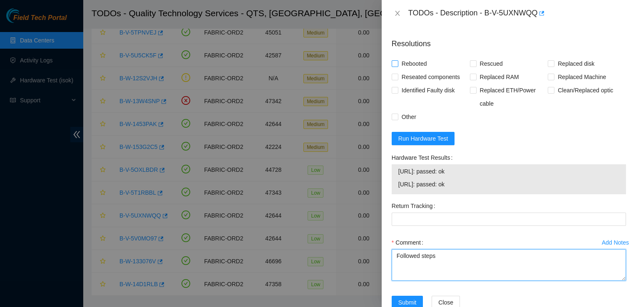
type textarea "Followed steps"
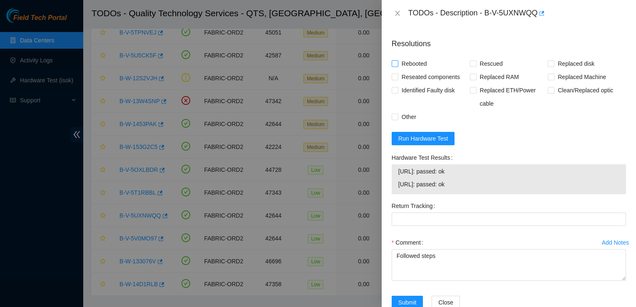
click at [395, 70] on label "Rebooted" at bounding box center [411, 63] width 39 height 13
click at [395, 66] on input "Rebooted" at bounding box center [395, 63] width 6 height 6
checkbox input "true"
click at [470, 66] on input "Rescued" at bounding box center [473, 63] width 6 height 6
checkbox input "true"
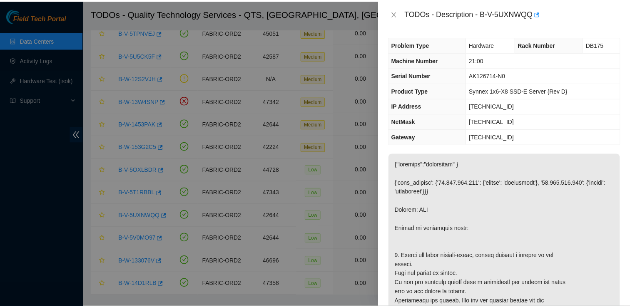
scroll to position [593, 0]
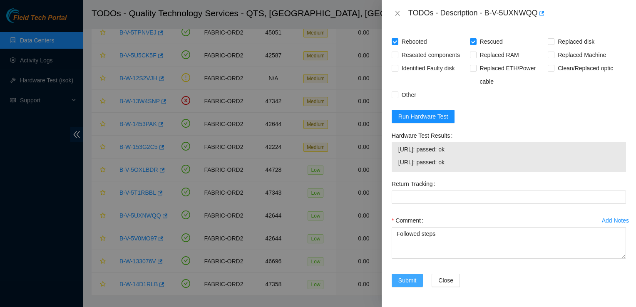
click at [403, 279] on span "Submit" at bounding box center [407, 280] width 18 height 9
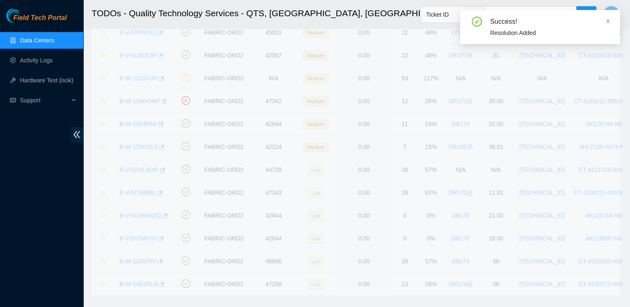
click at [630, 236] on div "TODOs - Description - undefined Problem Type N/A Rack Number N/A Machine Number…" at bounding box center [630, 153] width 0 height 307
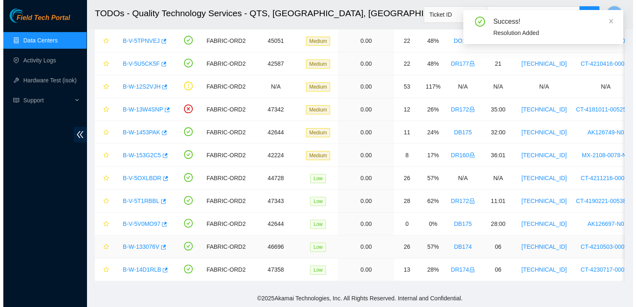
scroll to position [225, 0]
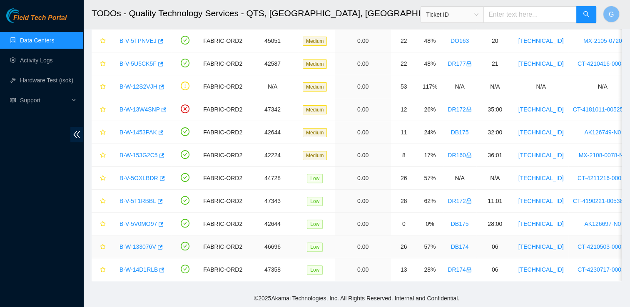
click at [140, 244] on link "B-W-133076V" at bounding box center [137, 247] width 37 height 7
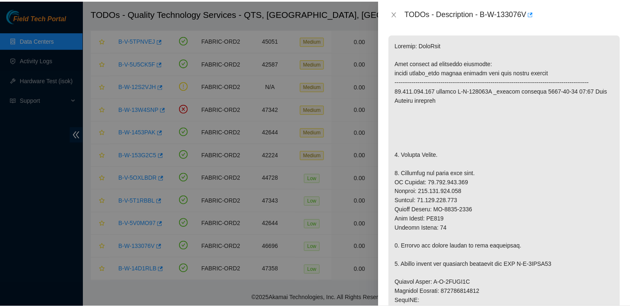
scroll to position [150, 0]
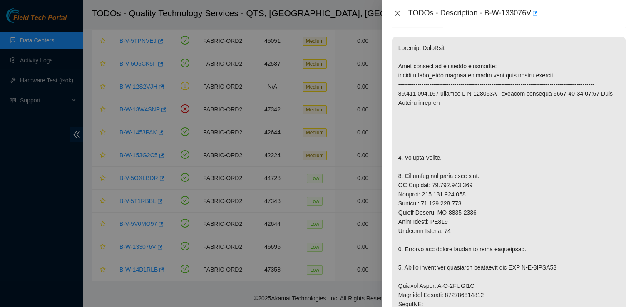
click at [400, 14] on icon "close" at bounding box center [397, 13] width 7 height 7
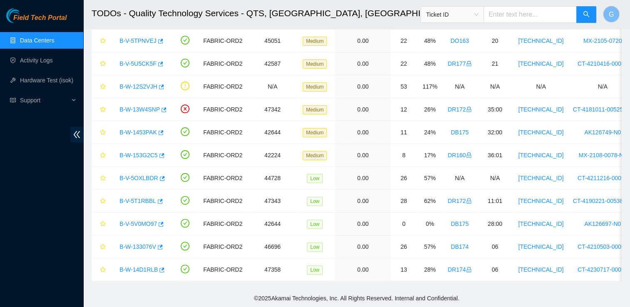
scroll to position [163, 0]
click at [50, 44] on link "Data Centers" at bounding box center [37, 40] width 34 height 7
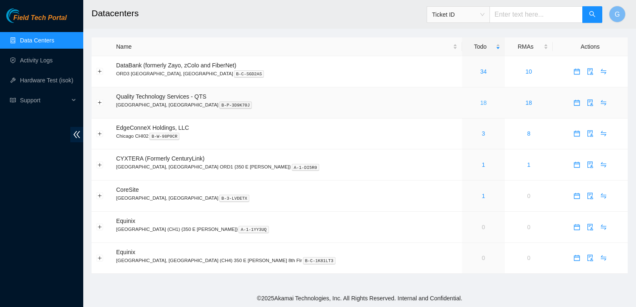
click at [480, 101] on link "18" at bounding box center [483, 102] width 7 height 7
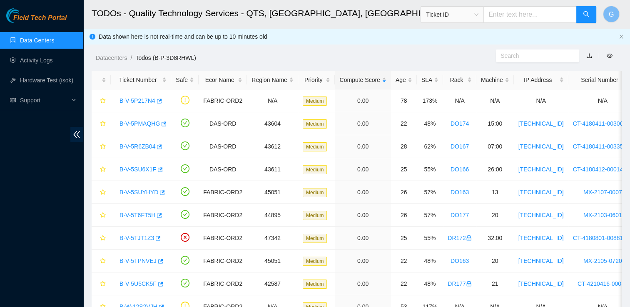
click at [362, 42] on div "Datacenters / Todos (B-P-3D8RHWL) /" at bounding box center [288, 39] width 410 height 47
click at [135, 258] on link "B-V-5TPNVEJ" at bounding box center [137, 261] width 37 height 7
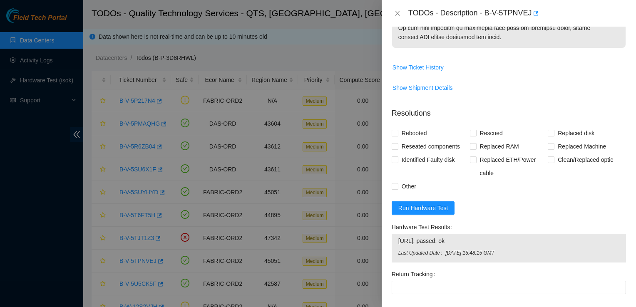
scroll to position [644, 0]
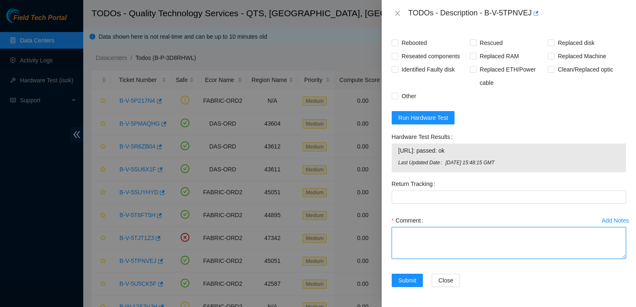
click at [438, 234] on textarea "Comment" at bounding box center [509, 243] width 234 height 32
paste textarea "Old: WJG041SE New: 20IPKBAKFJKA"
type textarea "Old: WJG041SE New: 20IPKBAKFJKA"
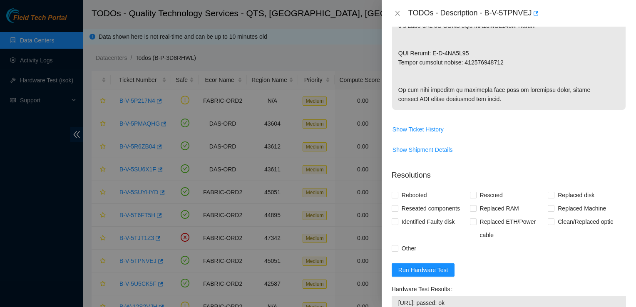
scroll to position [448, 0]
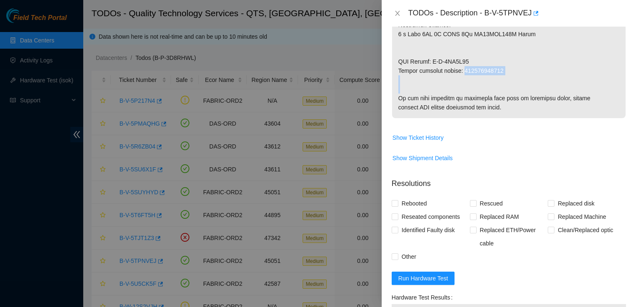
drag, startPoint x: 502, startPoint y: 68, endPoint x: 461, endPoint y: 71, distance: 40.9
drag, startPoint x: 461, startPoint y: 71, endPoint x: 415, endPoint y: 87, distance: 48.7
drag, startPoint x: 463, startPoint y: 71, endPoint x: 500, endPoint y: 70, distance: 37.1
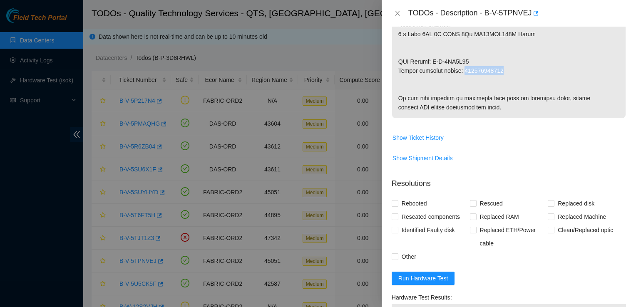
drag, startPoint x: 500, startPoint y: 70, endPoint x: 482, endPoint y: 70, distance: 17.5
click at [396, 206] on input "Rebooted" at bounding box center [395, 203] width 6 height 6
checkbox input "true"
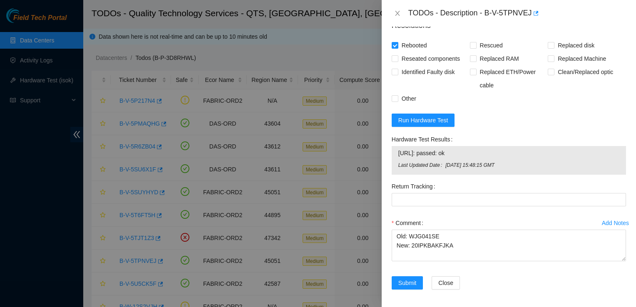
scroll to position [609, 0]
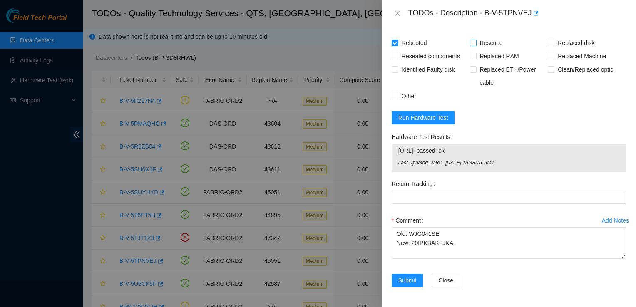
click at [477, 50] on span "Rescued" at bounding box center [492, 42] width 30 height 13
click at [475, 45] on input "Rescued" at bounding box center [473, 43] width 6 height 6
checkbox input "true"
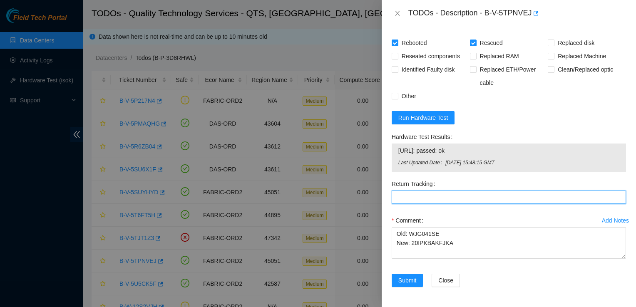
click at [408, 204] on Tracking "Return Tracking" at bounding box center [509, 197] width 234 height 13
paste Tracking "473665206596"
type Tracking "473665206596"
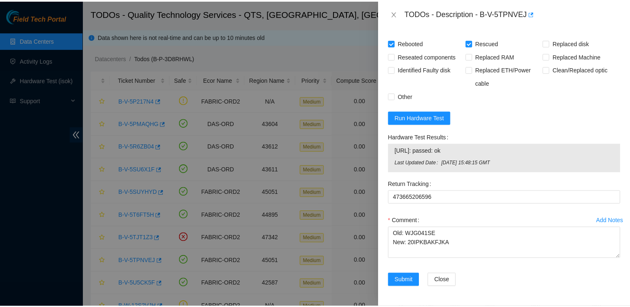
scroll to position [644, 0]
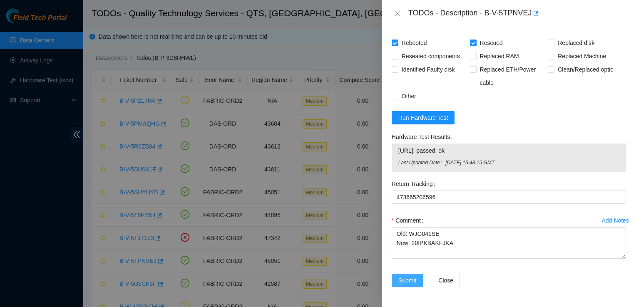
click at [400, 283] on span "Submit" at bounding box center [407, 280] width 18 height 9
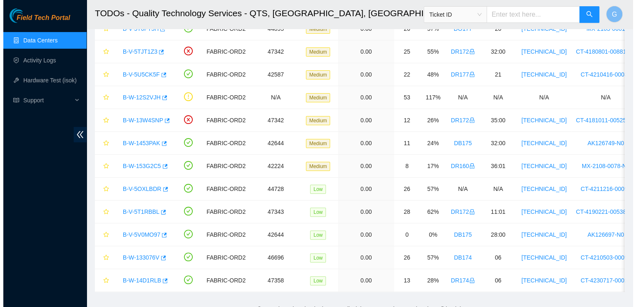
scroll to position [188, 0]
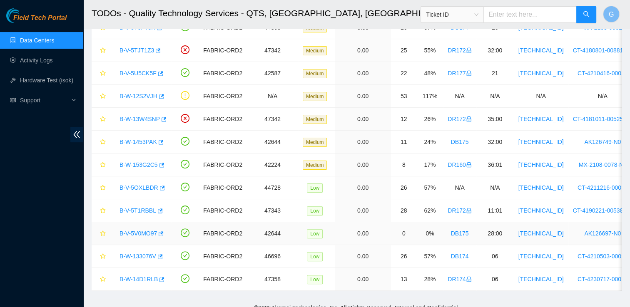
click at [142, 233] on link "B-V-5V0MO97" at bounding box center [137, 233] width 37 height 7
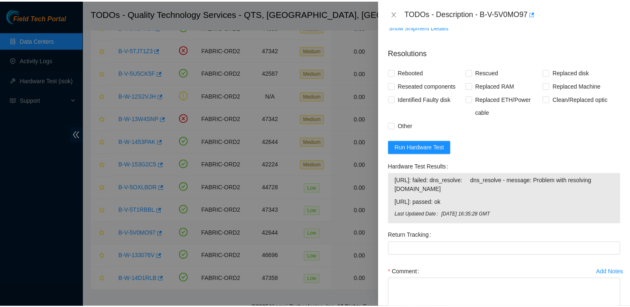
scroll to position [381, 0]
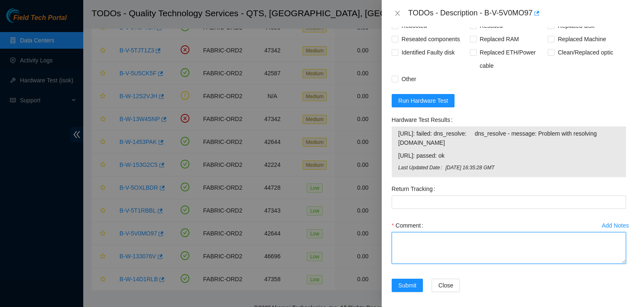
click at [412, 264] on textarea "Comment" at bounding box center [509, 248] width 234 height 32
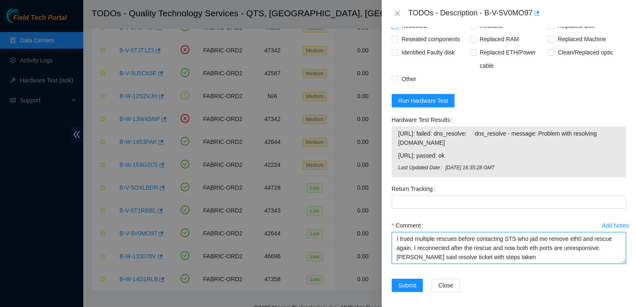
type textarea "I trued multiple rescues before contacting STS who jad me remove eth0 and rescu…"
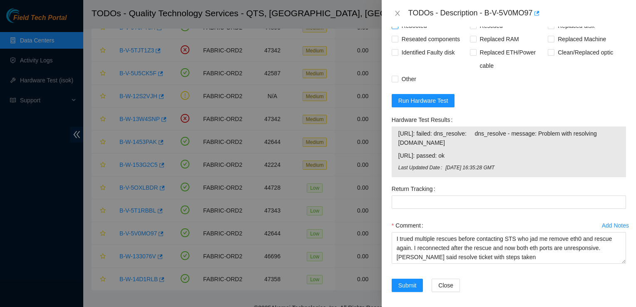
click at [393, 32] on label "Rebooted" at bounding box center [411, 25] width 39 height 13
click at [393, 28] on input "Rebooted" at bounding box center [395, 25] width 6 height 6
checkbox input "true"
click at [470, 28] on input "Rescued" at bounding box center [473, 25] width 6 height 6
checkbox input "true"
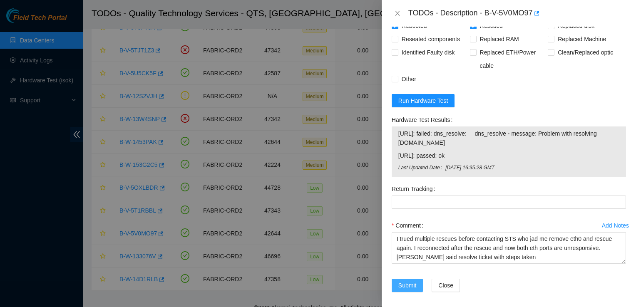
click at [407, 290] on span "Submit" at bounding box center [407, 285] width 18 height 9
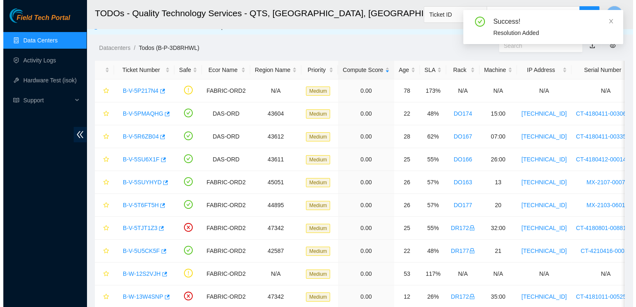
scroll to position [7, 0]
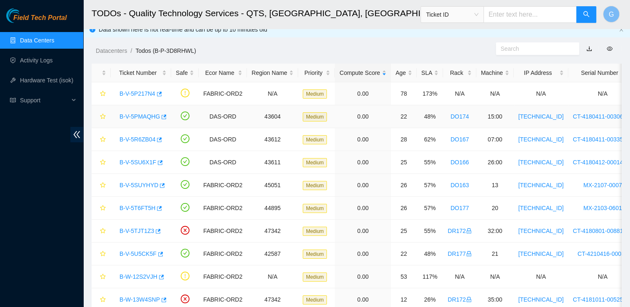
click at [133, 116] on link "B-V-5PMAQHG" at bounding box center [139, 116] width 40 height 7
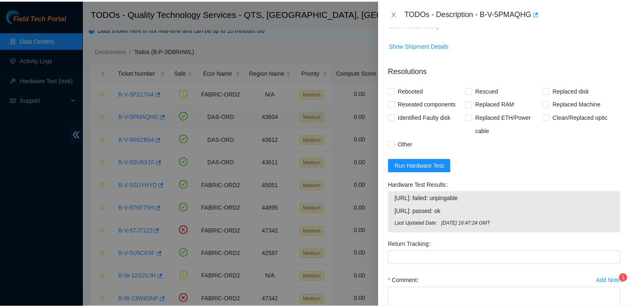
scroll to position [748, 0]
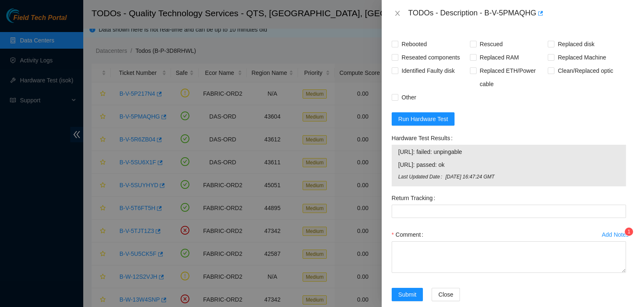
click at [625, 231] on sup "1" at bounding box center [629, 232] width 8 height 8
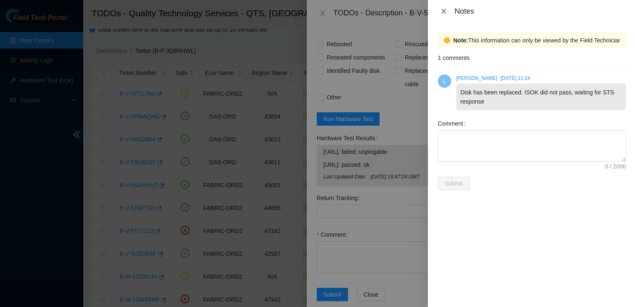
click at [443, 10] on icon "close" at bounding box center [443, 11] width 7 height 7
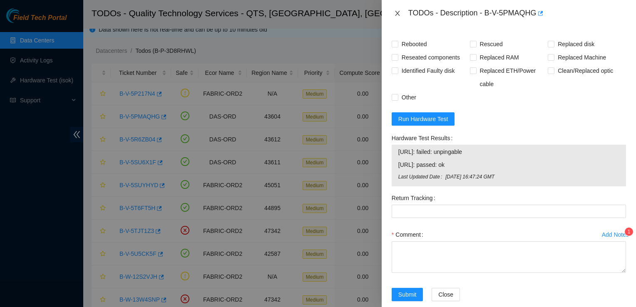
click at [393, 12] on button "Close" at bounding box center [398, 14] width 12 height 8
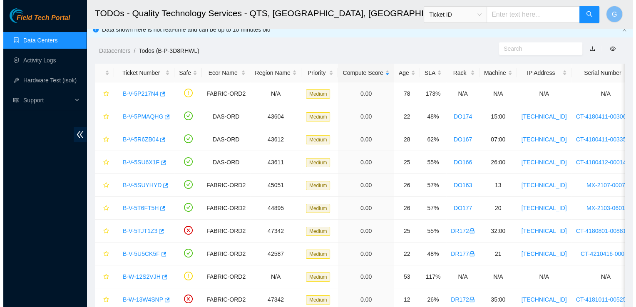
scroll to position [235, 0]
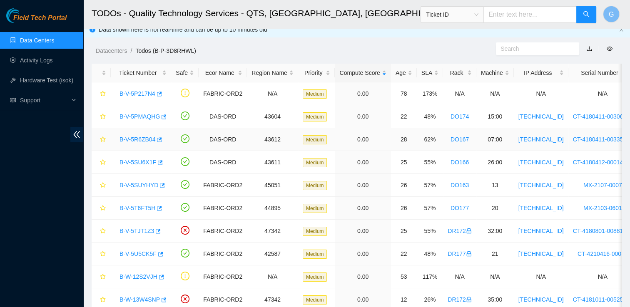
click at [142, 137] on link "B-V-5R6ZB04" at bounding box center [137, 139] width 36 height 7
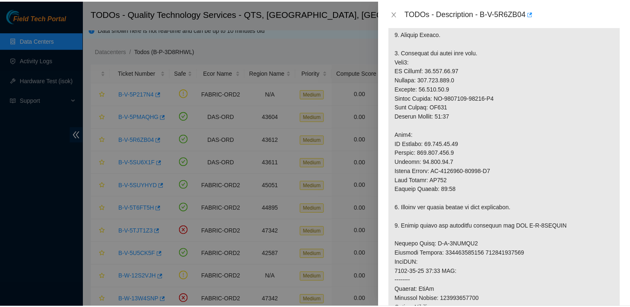
scroll to position [47, 0]
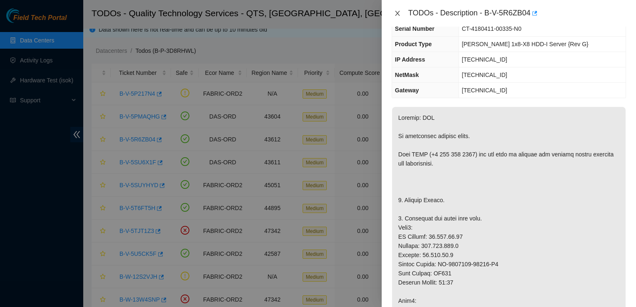
click at [400, 13] on icon "close" at bounding box center [397, 13] width 7 height 7
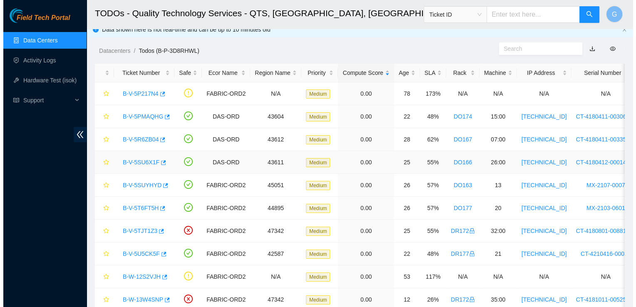
scroll to position [65, 0]
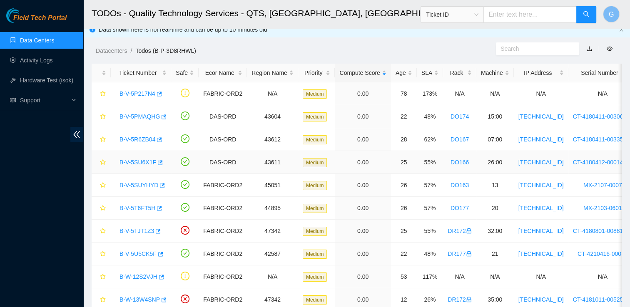
click at [134, 159] on link "B-V-5SU6X1F" at bounding box center [137, 162] width 37 height 7
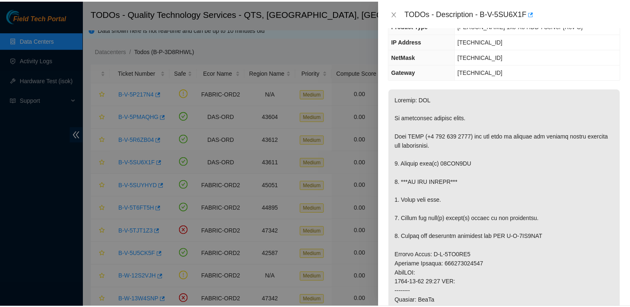
scroll to position [47, 0]
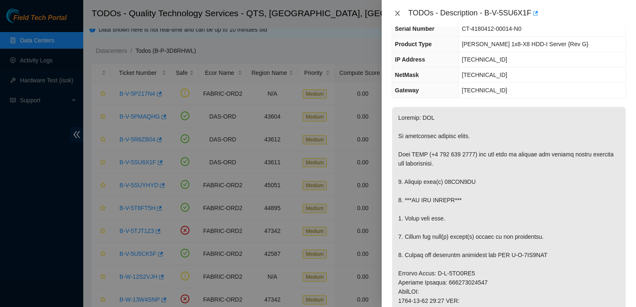
click at [397, 13] on icon "close" at bounding box center [397, 13] width 7 height 7
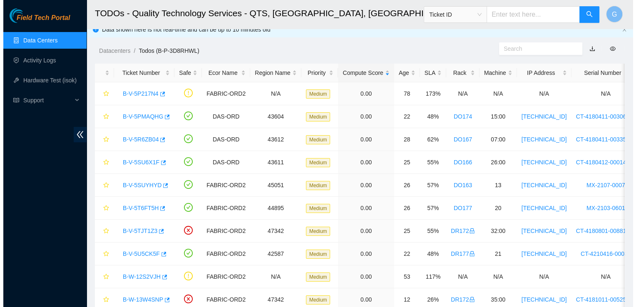
scroll to position [65, 0]
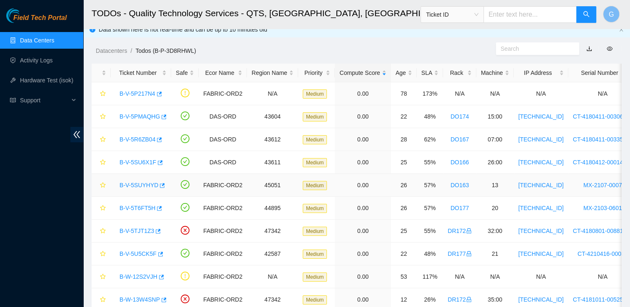
click at [132, 186] on link "B-V-5SUYHYD" at bounding box center [138, 185] width 39 height 7
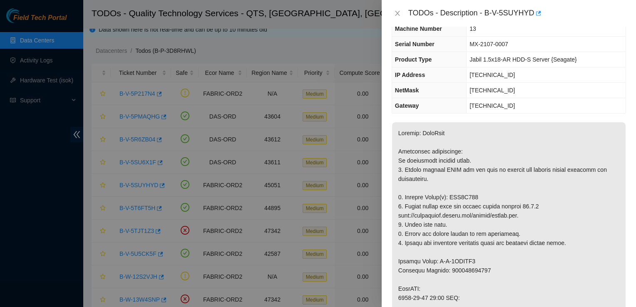
scroll to position [0, 0]
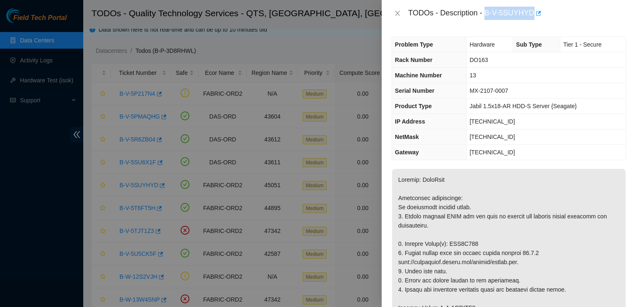
drag, startPoint x: 533, startPoint y: 10, endPoint x: 485, endPoint y: 12, distance: 47.5
click at [485, 12] on div "TODOs - Description - B-V-5SUYHYD" at bounding box center [517, 13] width 218 height 13
click at [400, 14] on icon "close" at bounding box center [397, 13] width 7 height 7
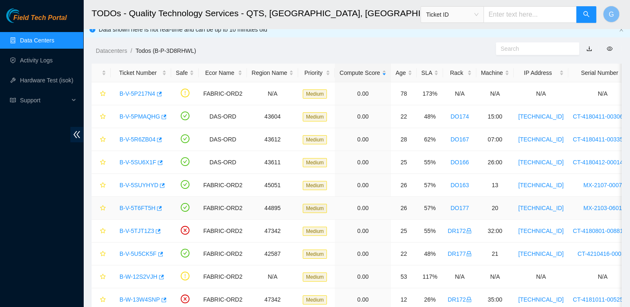
click at [138, 206] on link "B-V-5T6FT5H" at bounding box center [137, 208] width 36 height 7
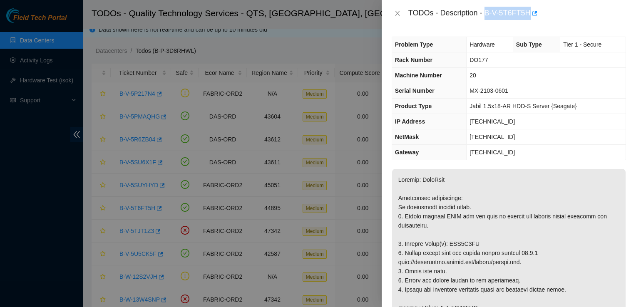
drag, startPoint x: 528, startPoint y: 12, endPoint x: 485, endPoint y: 17, distance: 42.7
click at [485, 17] on div "TODOs - Description - B-V-5T6FT5H" at bounding box center [517, 13] width 218 height 13
click at [398, 11] on icon "close" at bounding box center [397, 13] width 7 height 7
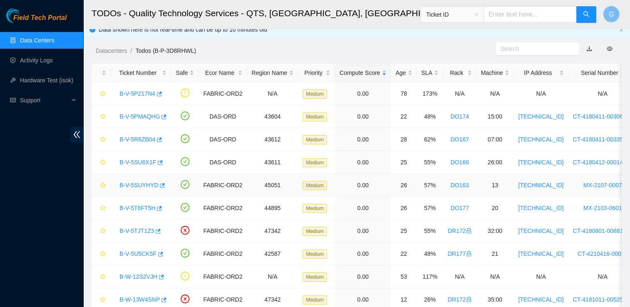
click at [139, 182] on link "B-V-5SUYHYD" at bounding box center [138, 185] width 39 height 7
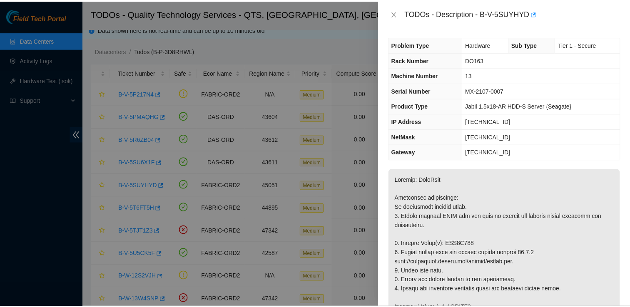
scroll to position [597, 0]
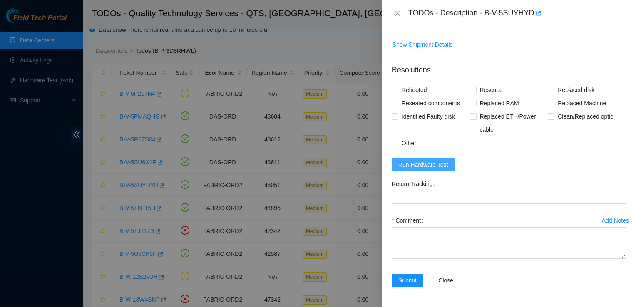
click at [423, 163] on span "Run Hardware Test" at bounding box center [423, 164] width 50 height 9
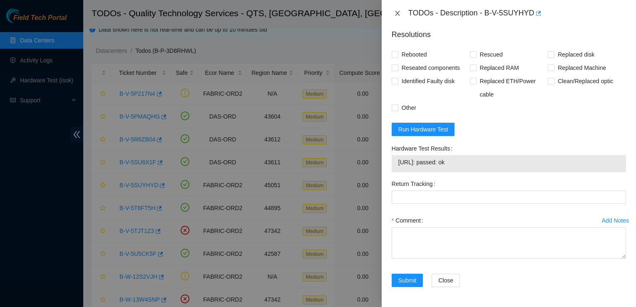
click at [396, 15] on icon "close" at bounding box center [397, 13] width 5 height 5
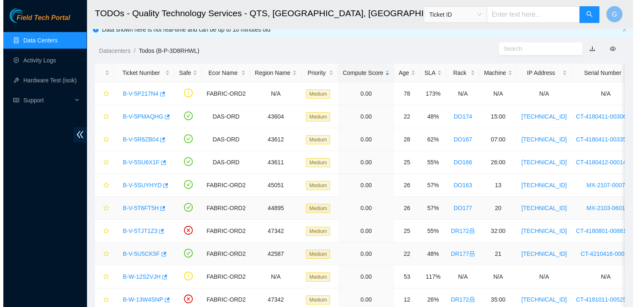
scroll to position [188, 0]
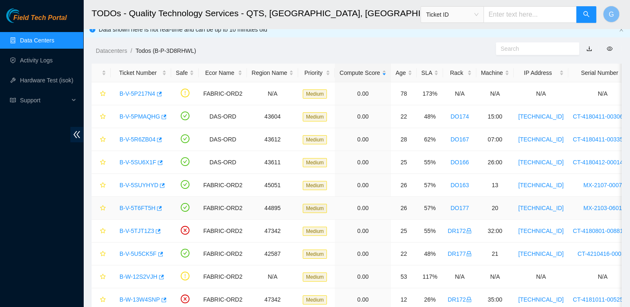
click at [147, 207] on link "B-V-5T6FT5H" at bounding box center [137, 208] width 36 height 7
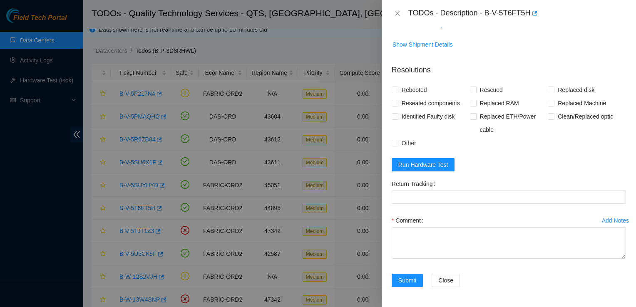
scroll to position [565, 0]
click at [436, 169] on span "Run Hardware Test" at bounding box center [423, 164] width 50 height 9
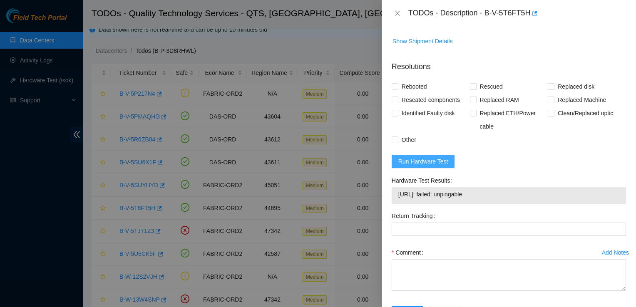
click at [436, 166] on span "Run Hardware Test" at bounding box center [423, 161] width 50 height 9
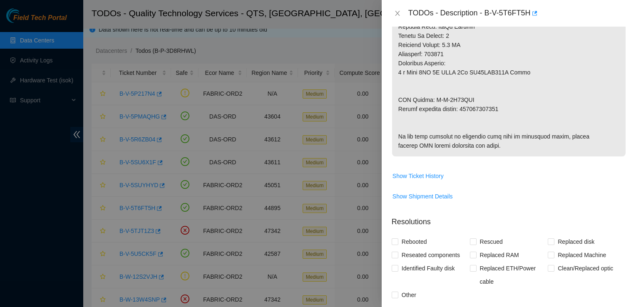
scroll to position [633, 0]
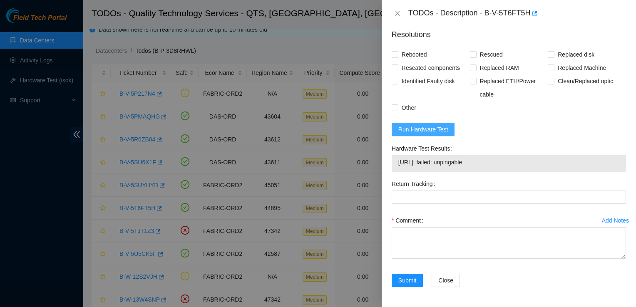
click at [424, 127] on span "Run Hardware Test" at bounding box center [423, 129] width 50 height 9
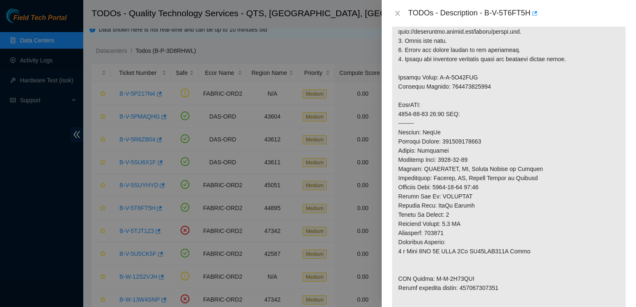
scroll to position [439, 0]
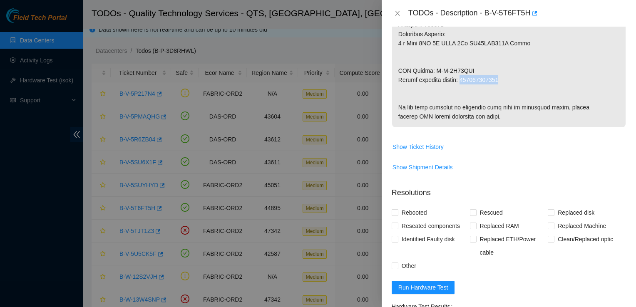
drag, startPoint x: 462, startPoint y: 79, endPoint x: 499, endPoint y: 79, distance: 36.6
drag, startPoint x: 499, startPoint y: 79, endPoint x: 482, endPoint y: 82, distance: 17.4
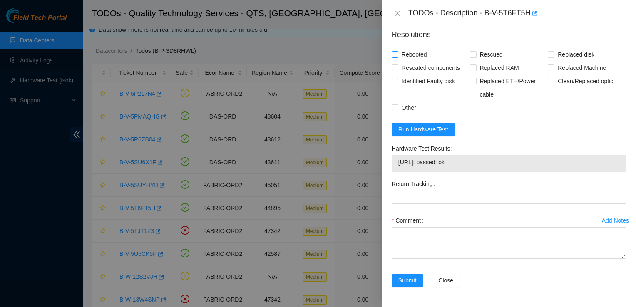
click at [393, 53] on input "Rebooted" at bounding box center [395, 54] width 6 height 6
checkbox input "true"
click at [470, 56] on input "Rescued" at bounding box center [473, 54] width 6 height 6
checkbox input "true"
click at [548, 55] on input "Replaced disk" at bounding box center [551, 54] width 6 height 6
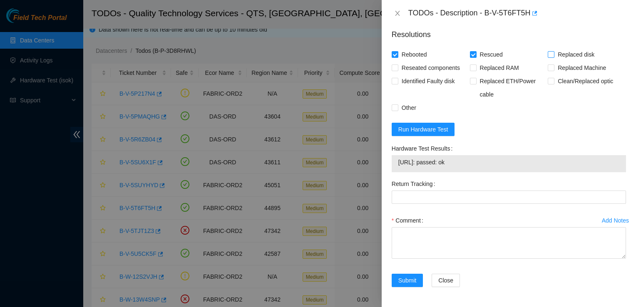
checkbox input "true"
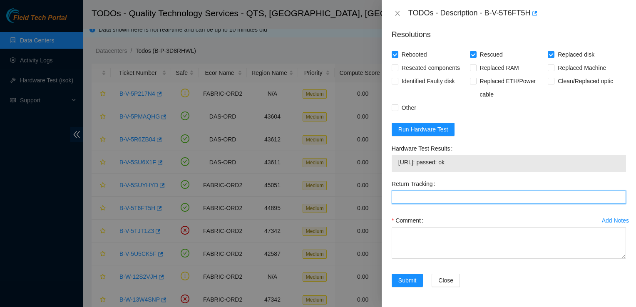
click at [403, 198] on Tracking "Return Tracking" at bounding box center [509, 197] width 234 height 13
paste Tracking "463470041724"
type Tracking "463470041724"
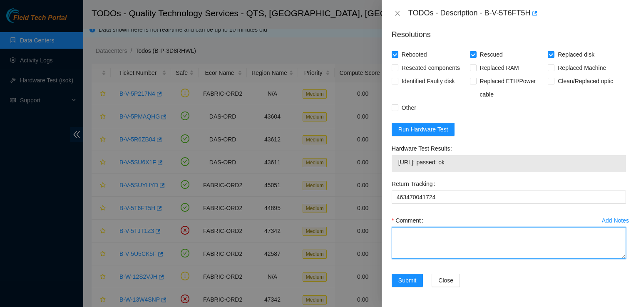
click at [472, 244] on textarea "Comment" at bounding box center [509, 243] width 234 height 32
paste textarea "Old: WJG0V1WX New: 20IOK5C4FJKA"
type textarea "Old: WJG0V1WX New: 20IOK5C4FJKA"
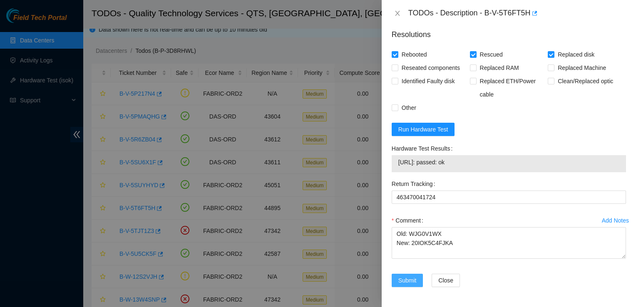
click at [409, 277] on span "Submit" at bounding box center [407, 280] width 18 height 9
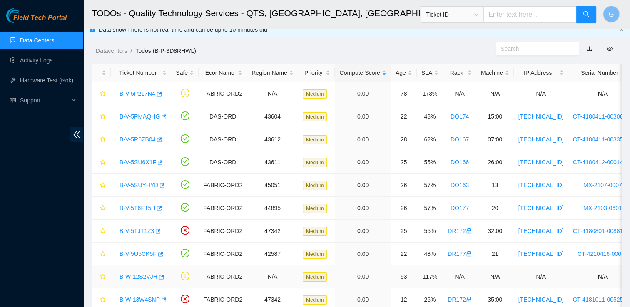
scroll to position [223, 0]
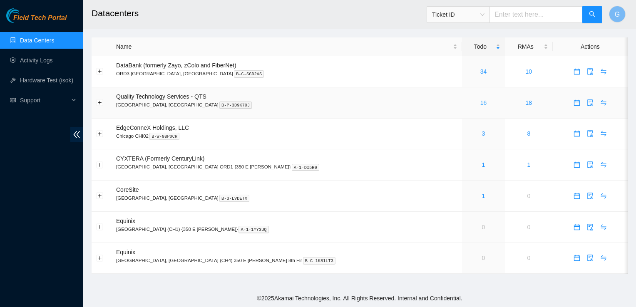
click at [480, 104] on link "16" at bounding box center [483, 102] width 7 height 7
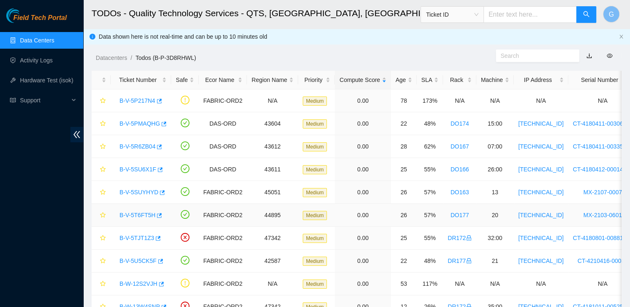
click at [134, 213] on link "B-V-5T6FT5H" at bounding box center [137, 215] width 36 height 7
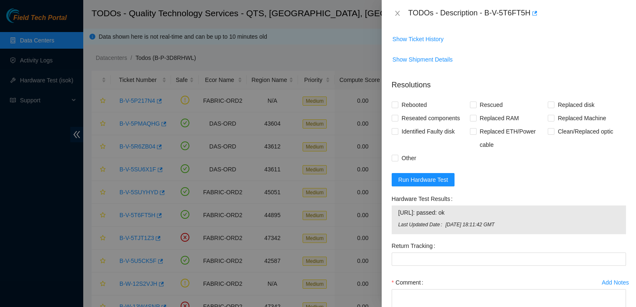
scroll to position [644, 0]
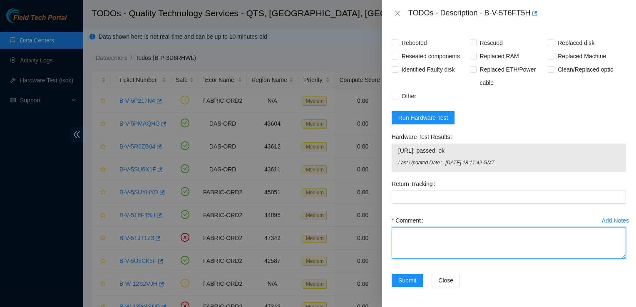
click at [454, 243] on textarea "Comment" at bounding box center [509, 243] width 234 height 32
paste textarea "Old: WJG0V1WX New: 20IOK5C4FJKA"
type textarea "Old: WJG0V1WX New: 20IOK5C4FJKA"
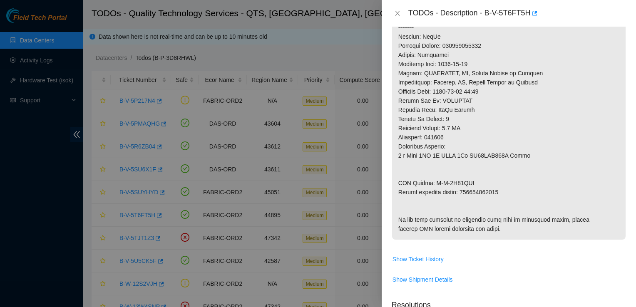
scroll to position [329, 0]
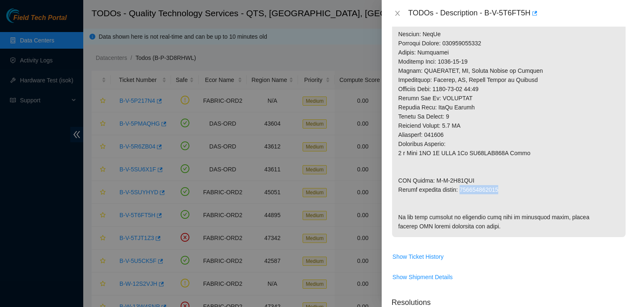
drag, startPoint x: 462, startPoint y: 186, endPoint x: 500, endPoint y: 189, distance: 37.1
click at [500, 189] on p at bounding box center [509, 38] width 234 height 397
drag, startPoint x: 500, startPoint y: 189, endPoint x: 486, endPoint y: 188, distance: 13.4
copy p "463470041724"
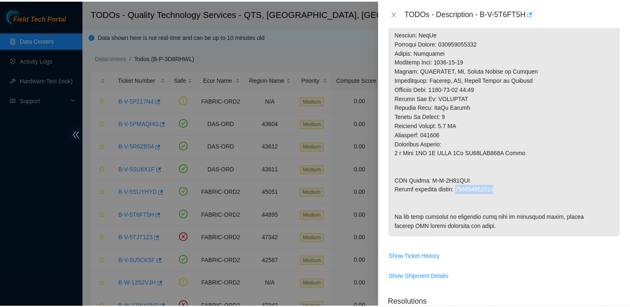
scroll to position [644, 0]
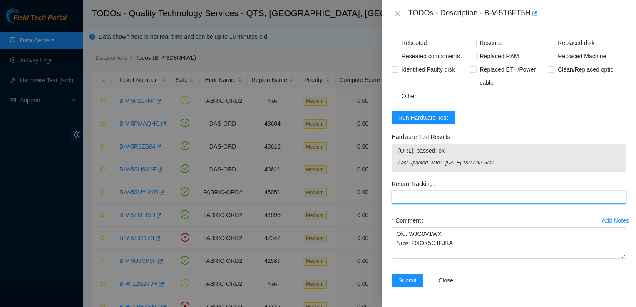
click at [431, 197] on Tracking "Return Tracking" at bounding box center [509, 197] width 234 height 13
paste Tracking "463470041724"
type Tracking "463470041724"
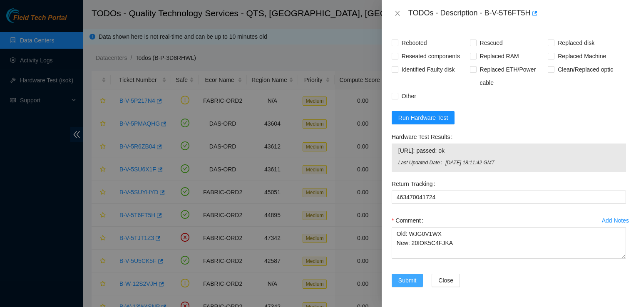
click at [402, 284] on span "Submit" at bounding box center [407, 280] width 18 height 9
click at [398, 40] on span "Rebooted" at bounding box center [414, 42] width 32 height 13
click at [398, 40] on input "Rebooted" at bounding box center [395, 43] width 6 height 6
checkbox input "true"
click at [472, 45] on input "Rescued" at bounding box center [473, 43] width 6 height 6
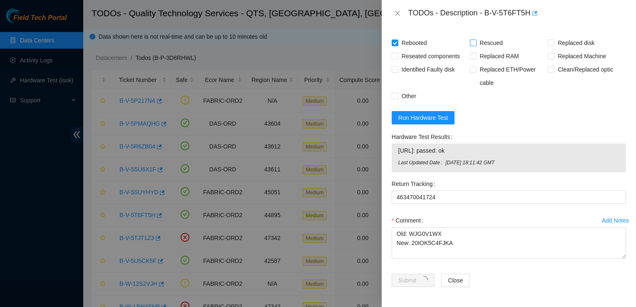
checkbox input "true"
click at [548, 43] on input "Replaced disk" at bounding box center [551, 43] width 6 height 6
checkbox input "true"
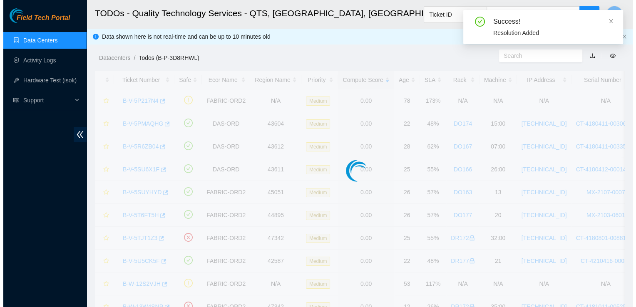
scroll to position [235, 0]
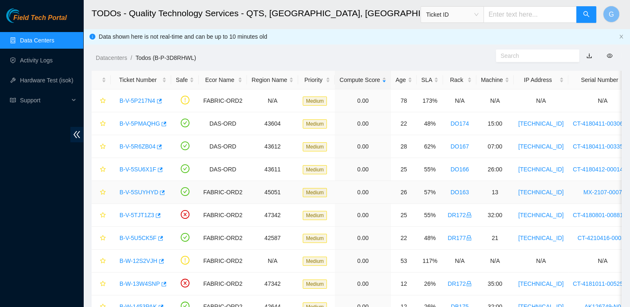
click at [134, 191] on link "B-V-5SUYHYD" at bounding box center [138, 192] width 39 height 7
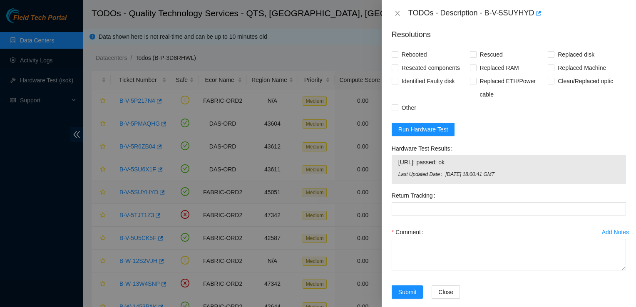
scroll to position [644, 0]
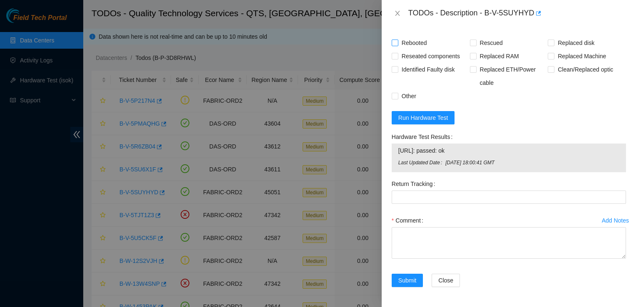
click at [397, 41] on input "Rebooted" at bounding box center [395, 43] width 6 height 6
checkbox input "true"
click at [472, 42] on input "Rescued" at bounding box center [473, 43] width 6 height 6
checkbox input "true"
click at [548, 43] on input "Replaced disk" at bounding box center [551, 43] width 6 height 6
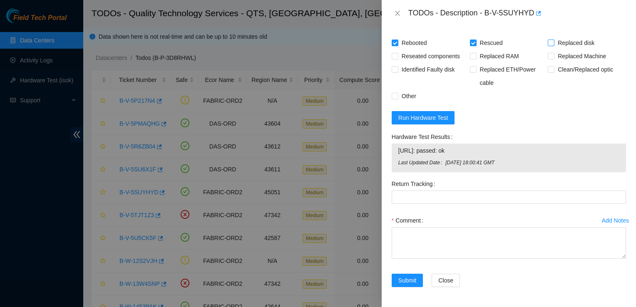
checkbox input "true"
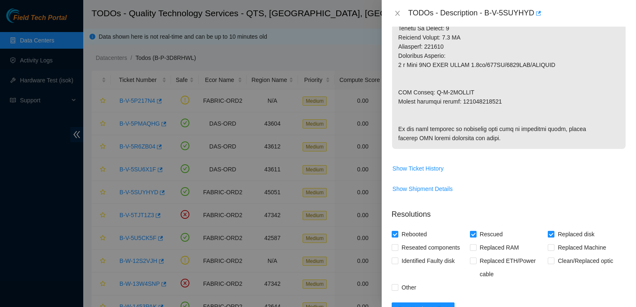
scroll to position [416, 0]
drag, startPoint x: 462, startPoint y: 99, endPoint x: 498, endPoint y: 102, distance: 36.3
drag, startPoint x: 498, startPoint y: 102, endPoint x: 492, endPoint y: 99, distance: 6.7
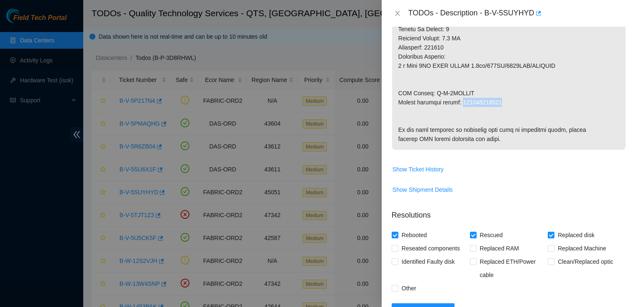
copy p "463470042021"
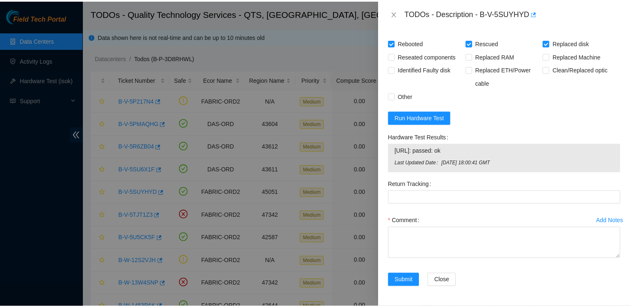
scroll to position [631, 0]
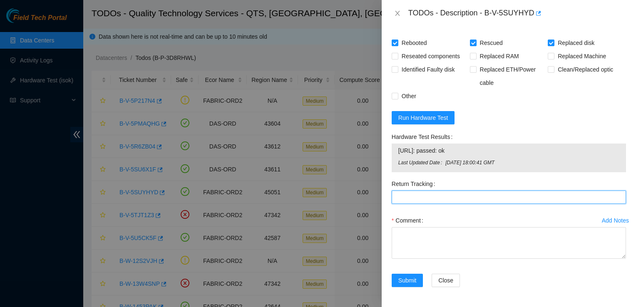
click at [425, 204] on Tracking "Return Tracking" at bounding box center [509, 197] width 234 height 13
paste Tracking "463470042021"
type Tracking "463470042021"
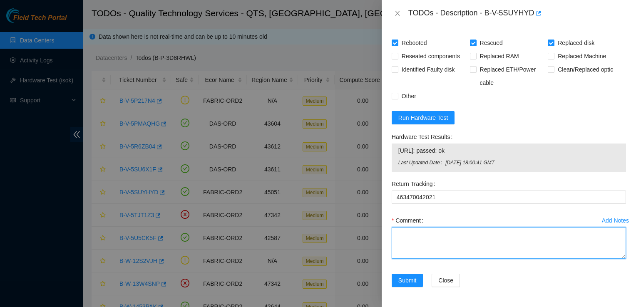
click at [446, 259] on textarea "Comment" at bounding box center [509, 243] width 234 height 32
paste textarea "Old: WJG0S010 New: Z1Z46FCR"
type textarea "Old: WJG0S010 New: Z1Z46FCR"
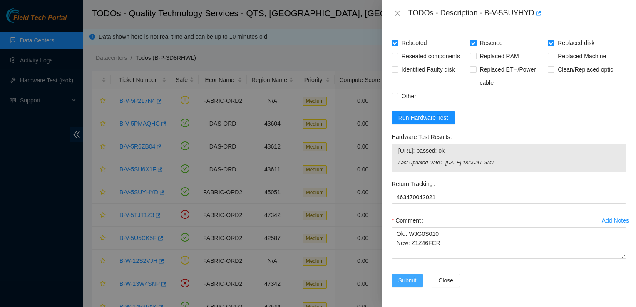
click at [403, 285] on span "Submit" at bounding box center [407, 280] width 18 height 9
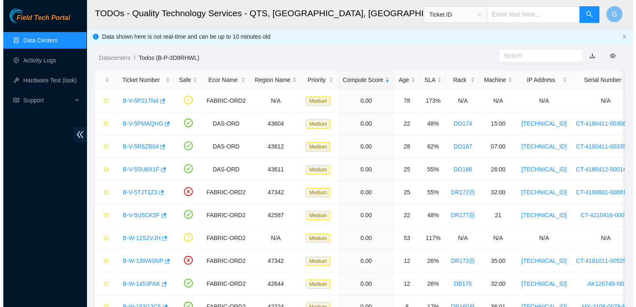
scroll to position [133, 0]
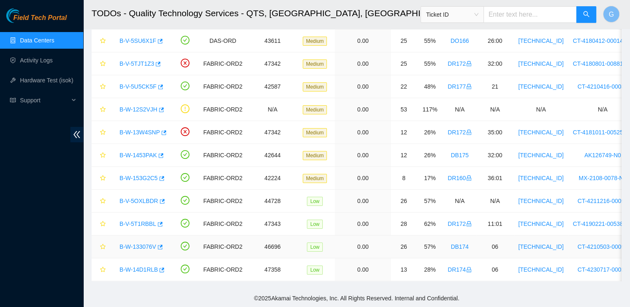
click at [138, 244] on link "B-W-133076V" at bounding box center [137, 247] width 37 height 7
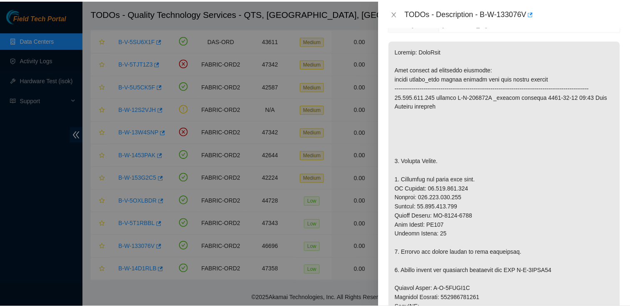
scroll to position [140, 0]
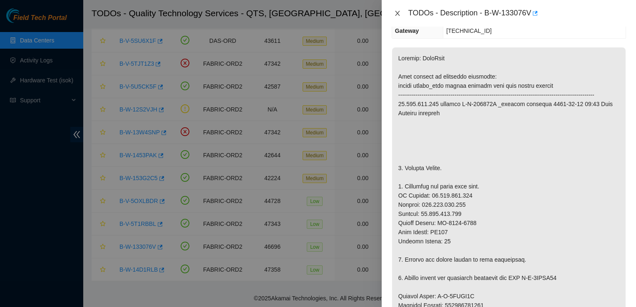
click at [396, 11] on icon "close" at bounding box center [397, 13] width 7 height 7
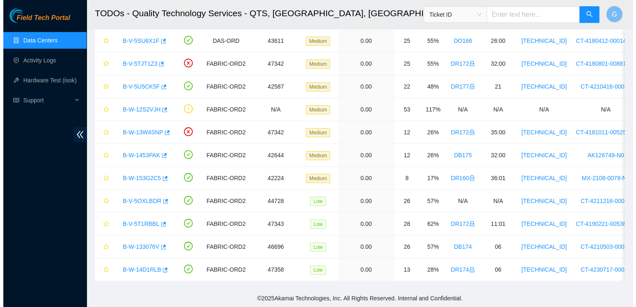
scroll to position [152, 0]
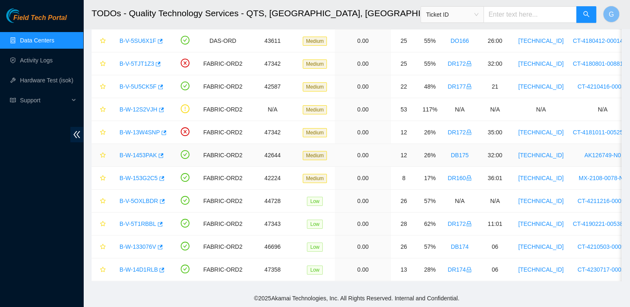
click at [135, 152] on link "B-W-1453PAK" at bounding box center [137, 155] width 37 height 7
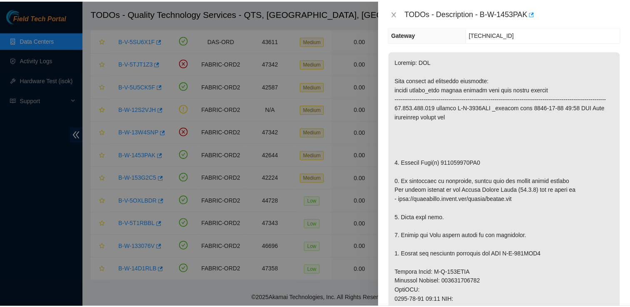
scroll to position [0, 0]
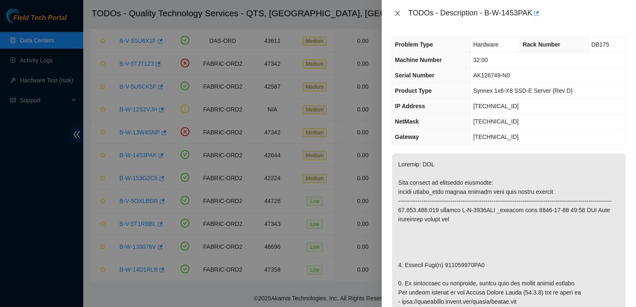
click at [398, 14] on icon "close" at bounding box center [397, 13] width 5 height 5
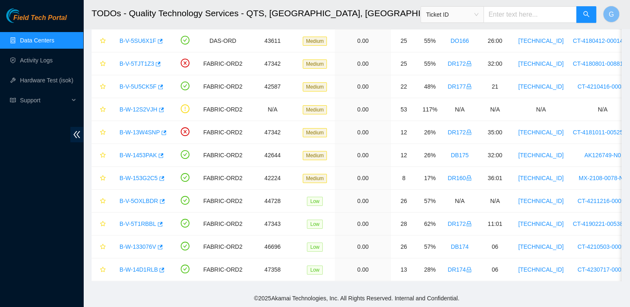
click at [54, 37] on link "Data Centers" at bounding box center [37, 40] width 34 height 7
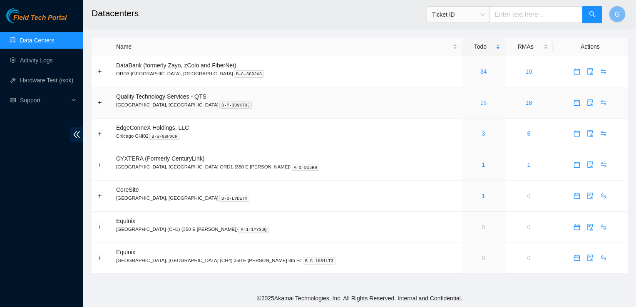
click at [480, 102] on link "16" at bounding box center [483, 102] width 7 height 7
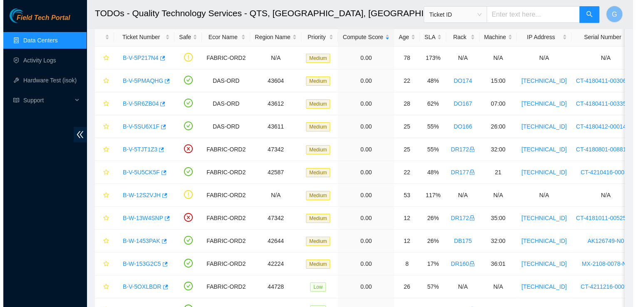
scroll to position [40, 0]
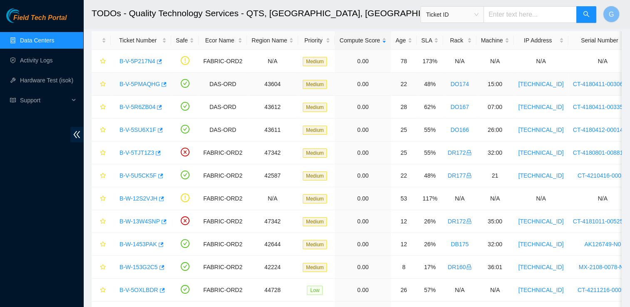
click at [142, 81] on link "B-V-5PMAQHG" at bounding box center [139, 84] width 40 height 7
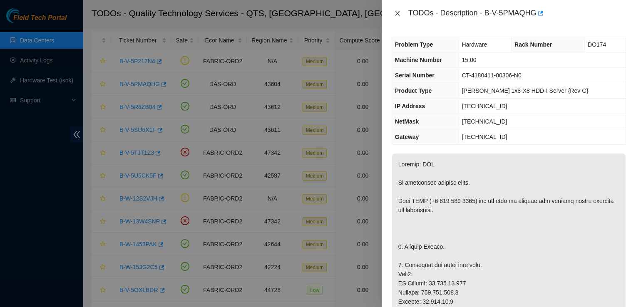
click at [395, 12] on icon "close" at bounding box center [397, 13] width 7 height 7
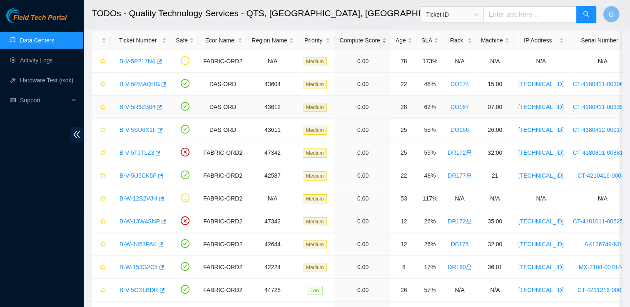
click at [139, 107] on link "B-V-5R6ZB04" at bounding box center [137, 107] width 36 height 7
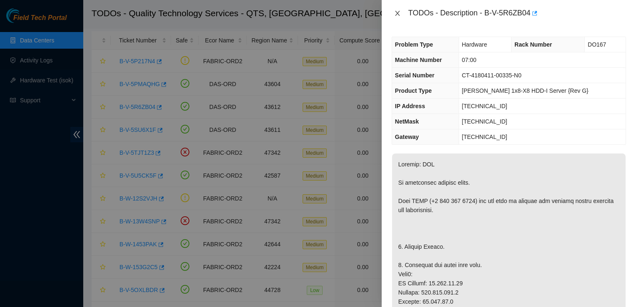
click at [395, 12] on icon "close" at bounding box center [397, 13] width 7 height 7
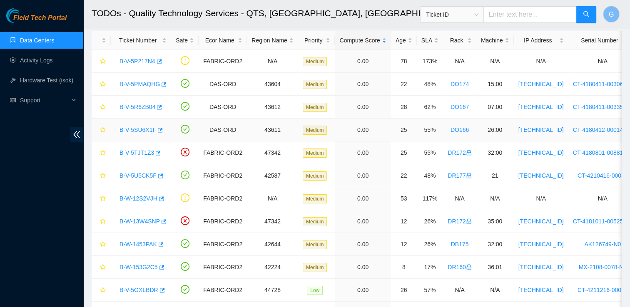
click at [128, 130] on link "B-V-5SU6X1F" at bounding box center [137, 130] width 37 height 7
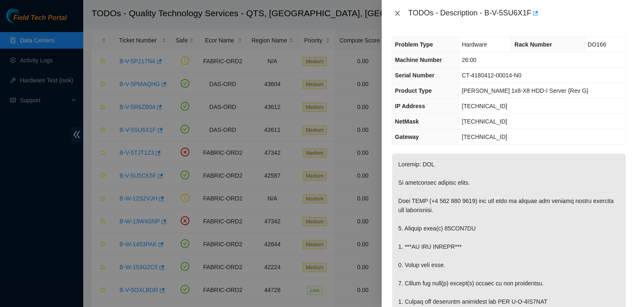
click at [399, 13] on icon "close" at bounding box center [397, 13] width 7 height 7
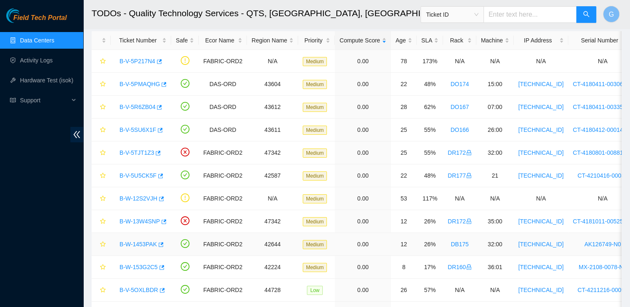
click at [135, 243] on link "B-W-1453PAK" at bounding box center [137, 244] width 37 height 7
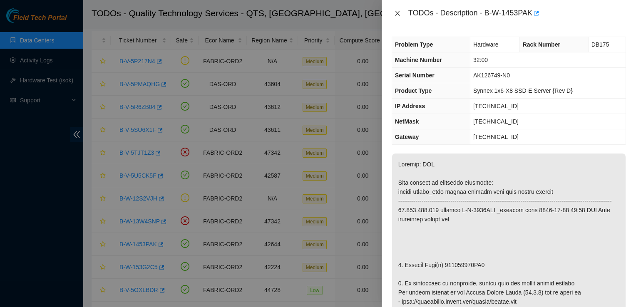
click at [398, 15] on icon "close" at bounding box center [397, 13] width 7 height 7
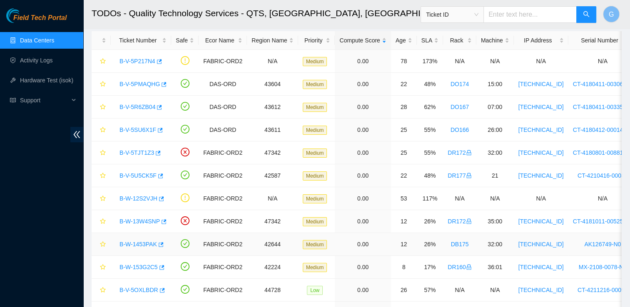
click at [140, 242] on link "B-W-1453PAK" at bounding box center [137, 244] width 37 height 7
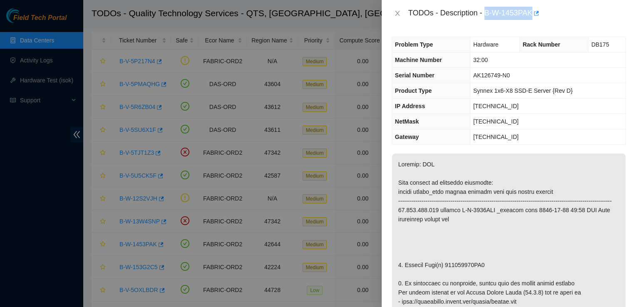
drag, startPoint x: 487, startPoint y: 13, endPoint x: 531, endPoint y: 12, distance: 44.1
click at [531, 12] on div "TODOs - Description - B-W-1453PAK" at bounding box center [517, 13] width 218 height 13
drag, startPoint x: 531, startPoint y: 12, endPoint x: 503, endPoint y: 17, distance: 28.7
copy div "B-W-1453PAK"
click at [396, 13] on icon "close" at bounding box center [397, 13] width 7 height 7
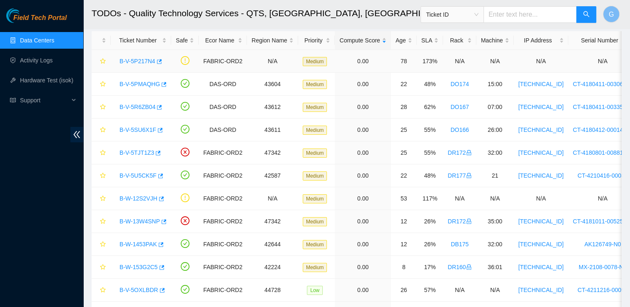
click at [140, 58] on link "B-V-5P217N4" at bounding box center [137, 61] width 36 height 7
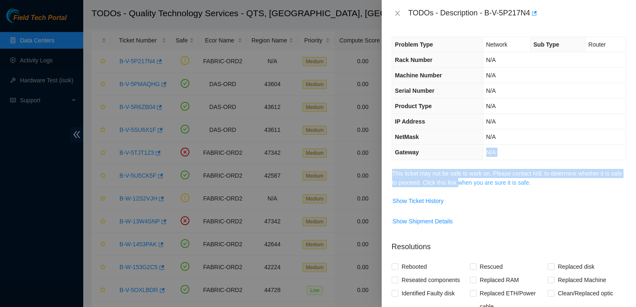
drag, startPoint x: 464, startPoint y: 146, endPoint x: 470, endPoint y: 182, distance: 36.2
click at [470, 182] on div "Problem Type Network Sub Type Router Rack Number N/A Machine Number N/A Serial …" at bounding box center [509, 167] width 254 height 281
click at [470, 183] on link "This ticket may not be safe to work on. Please contact NIE to determine whether…" at bounding box center [507, 178] width 230 height 16
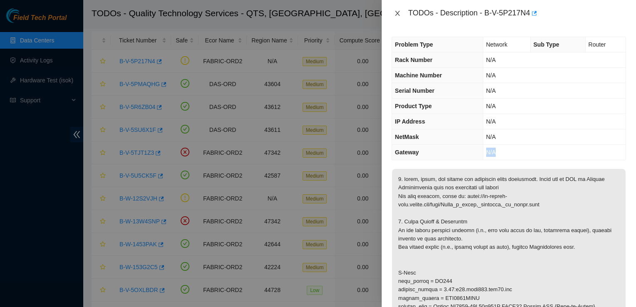
click at [398, 11] on icon "close" at bounding box center [397, 13] width 7 height 7
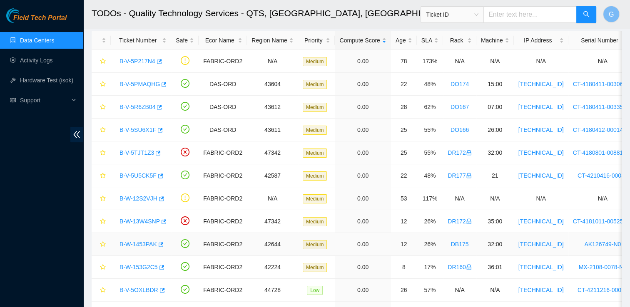
click at [142, 241] on link "B-W-1453PAK" at bounding box center [137, 244] width 37 height 7
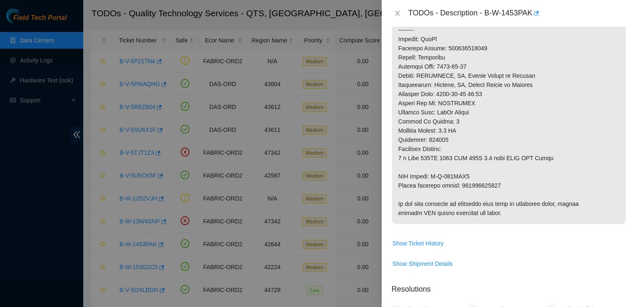
scroll to position [574, 0]
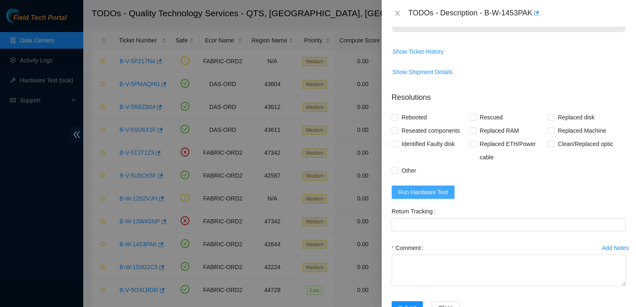
click at [426, 197] on span "Run Hardware Test" at bounding box center [423, 192] width 50 height 9
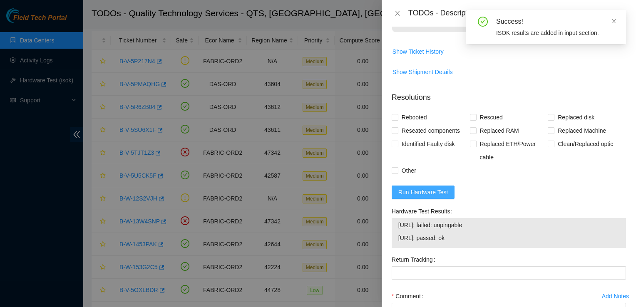
click at [426, 197] on span "Run Hardware Test" at bounding box center [423, 192] width 50 height 9
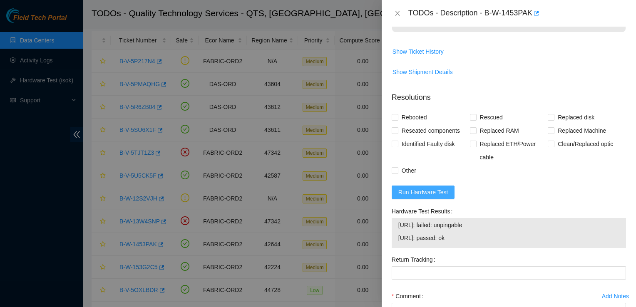
click at [422, 197] on span "Run Hardware Test" at bounding box center [423, 192] width 50 height 9
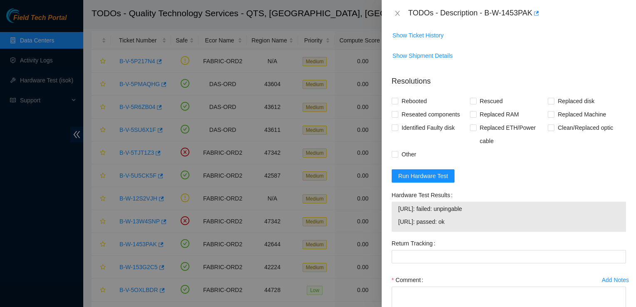
scroll to position [658, 0]
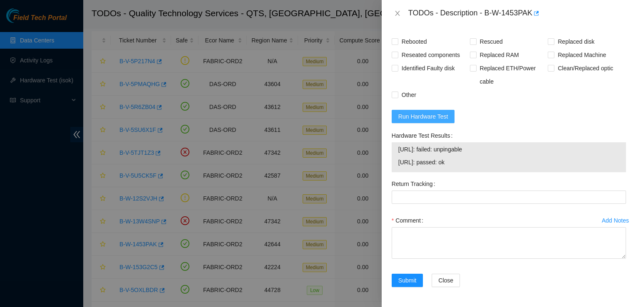
click at [426, 122] on button "Run Hardware Test" at bounding box center [423, 116] width 63 height 13
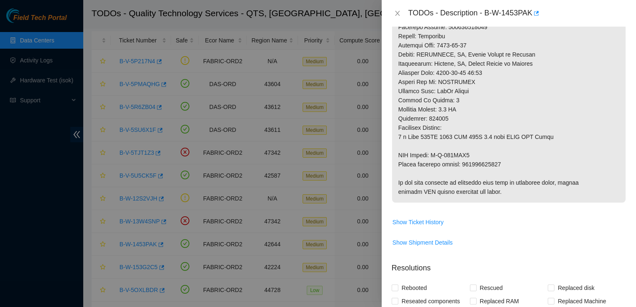
scroll to position [703, 0]
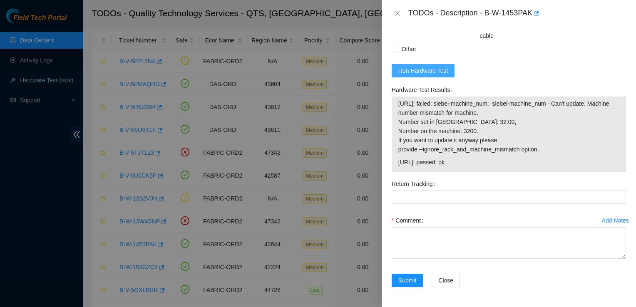
click at [426, 68] on span "Run Hardware Test" at bounding box center [423, 70] width 50 height 9
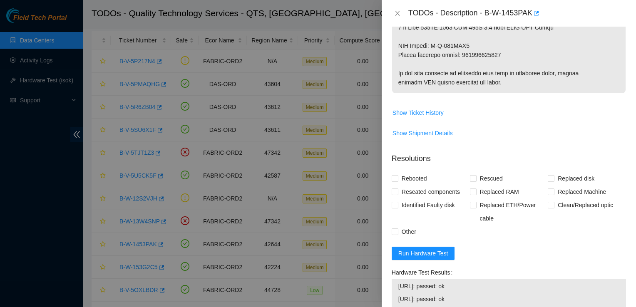
scroll to position [658, 0]
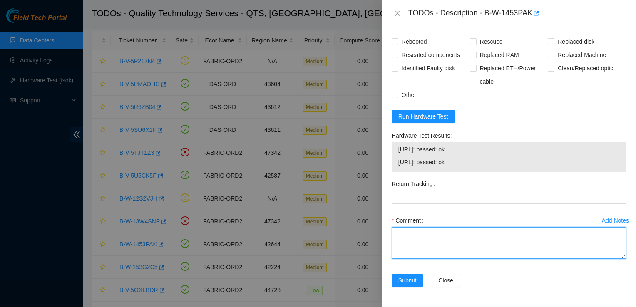
click at [447, 244] on textarea "Comment" at bounding box center [509, 243] width 234 height 32
paste textarea "Old: 194925432ED8 New: 21182EC8982E"
type textarea "Old: 194925432ED8 New: 21182EC8982E"
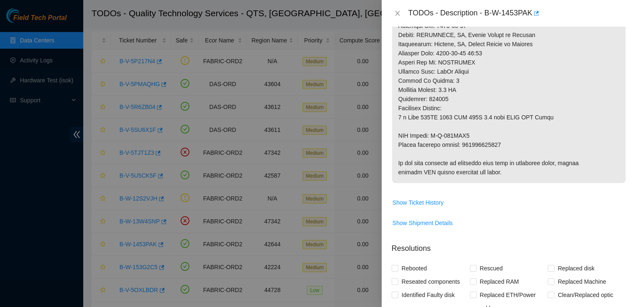
scroll to position [438, 0]
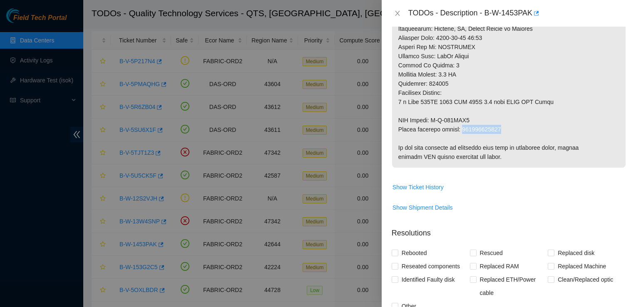
drag, startPoint x: 462, startPoint y: 136, endPoint x: 498, endPoint y: 136, distance: 36.6
drag, startPoint x: 498, startPoint y: 136, endPoint x: 493, endPoint y: 136, distance: 5.4
copy p "463470047001"
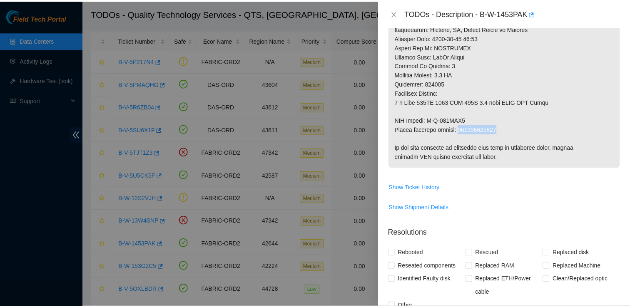
scroll to position [658, 0]
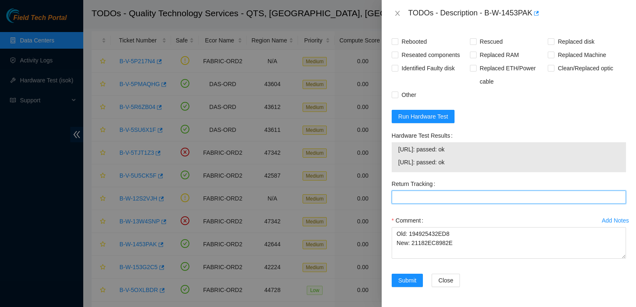
click at [475, 201] on Tracking "Return Tracking" at bounding box center [509, 197] width 234 height 13
paste Tracking "463470047001"
type Tracking "463470047001"
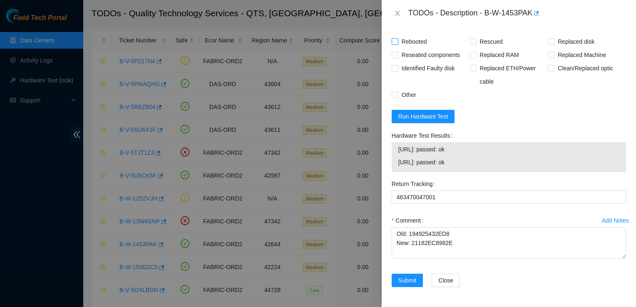
click at [397, 40] on input "Rebooted" at bounding box center [395, 41] width 6 height 6
checkbox input "true"
click at [470, 42] on input "Rescued" at bounding box center [473, 41] width 6 height 6
checkbox input "true"
click at [548, 42] on input "Replaced disk" at bounding box center [551, 41] width 6 height 6
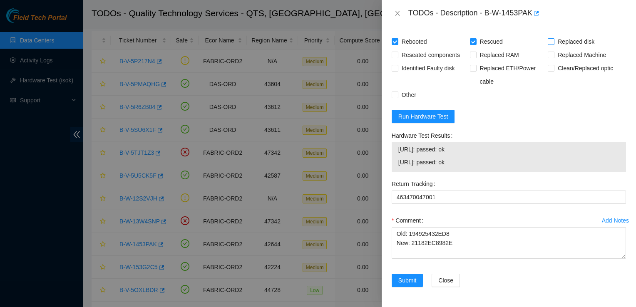
checkbox input "true"
click at [415, 274] on button "Submit" at bounding box center [408, 280] width 32 height 13
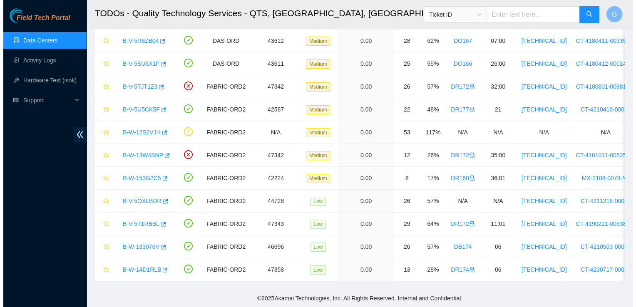
scroll to position [107, 0]
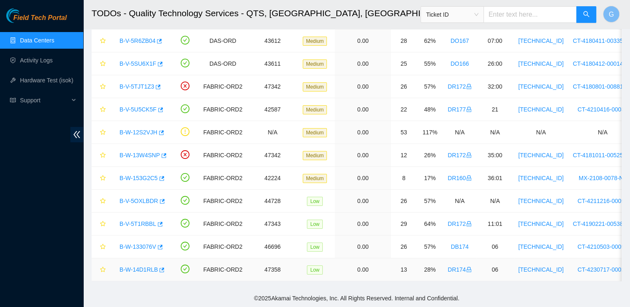
click at [138, 266] on link "B-W-14D1RLB" at bounding box center [138, 269] width 38 height 7
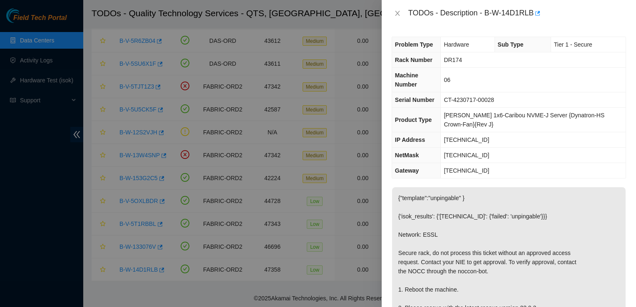
scroll to position [0, 0]
click at [397, 12] on icon "close" at bounding box center [397, 13] width 7 height 7
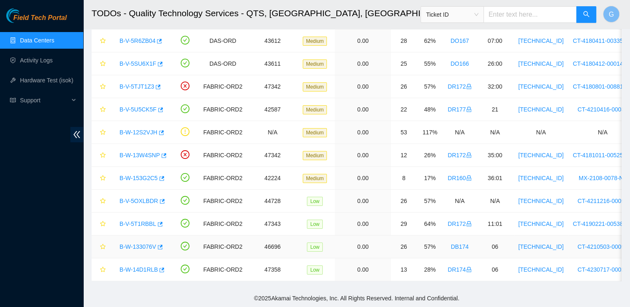
click at [141, 244] on link "B-W-133076V" at bounding box center [137, 247] width 37 height 7
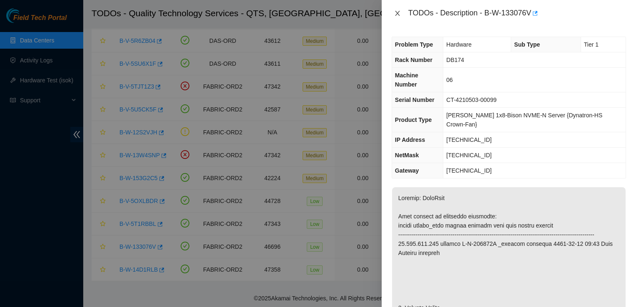
click at [396, 14] on icon "close" at bounding box center [397, 13] width 5 height 5
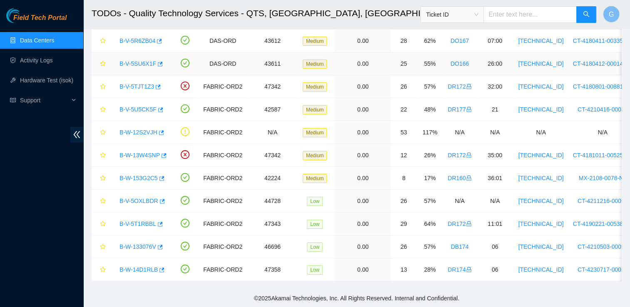
click at [138, 60] on link "B-V-5SU6X1F" at bounding box center [137, 63] width 37 height 7
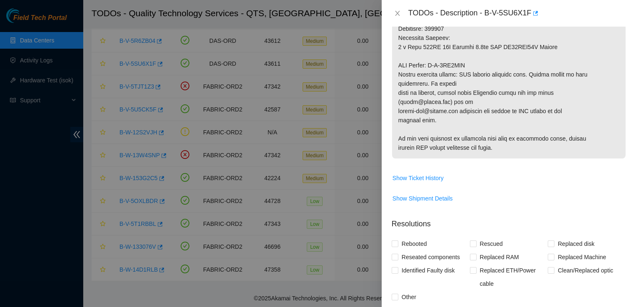
scroll to position [591, 0]
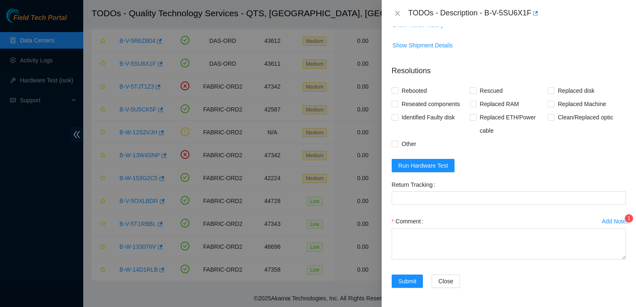
click at [625, 217] on sup "1" at bounding box center [629, 218] width 8 height 8
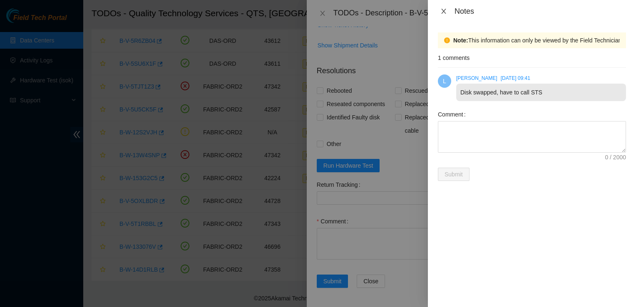
click at [444, 12] on icon "close" at bounding box center [443, 11] width 7 height 7
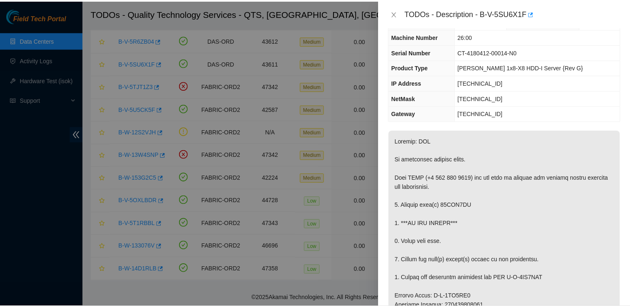
scroll to position [0, 0]
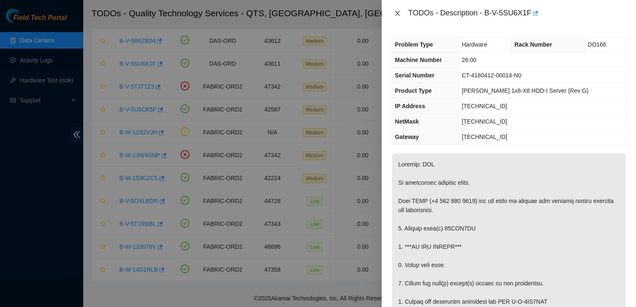
click at [401, 12] on button "Close" at bounding box center [398, 14] width 12 height 8
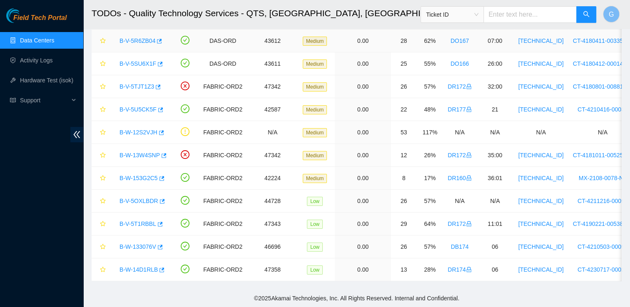
click at [135, 37] on link "B-V-5R6ZB04" at bounding box center [137, 40] width 36 height 7
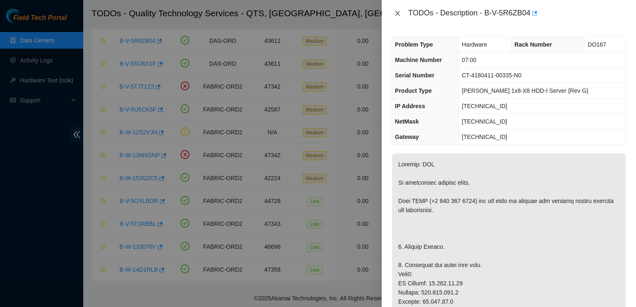
click at [396, 16] on icon "close" at bounding box center [397, 13] width 7 height 7
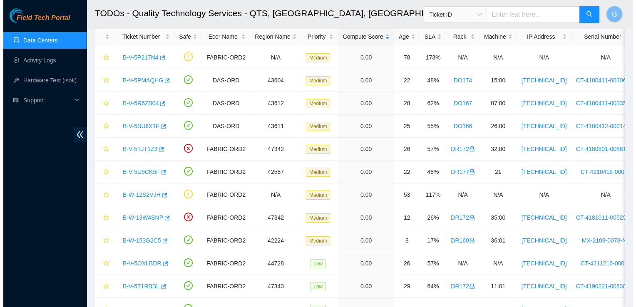
scroll to position [42, 0]
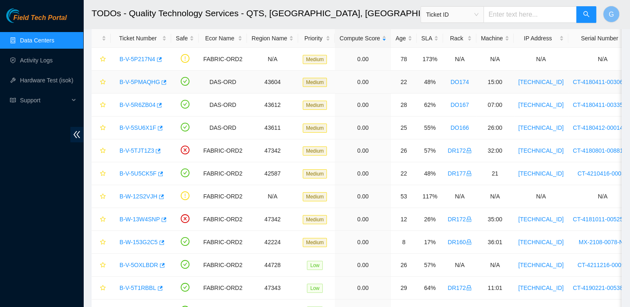
click at [140, 79] on link "B-V-5PMAQHG" at bounding box center [139, 82] width 40 height 7
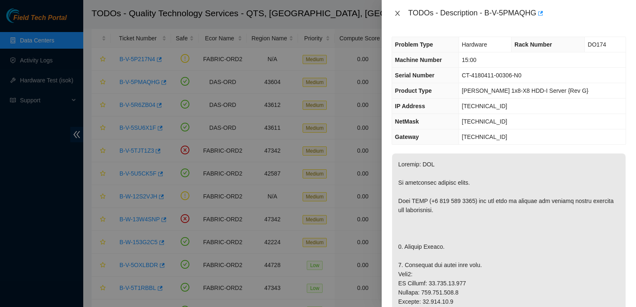
click at [398, 13] on icon "close" at bounding box center [397, 13] width 7 height 7
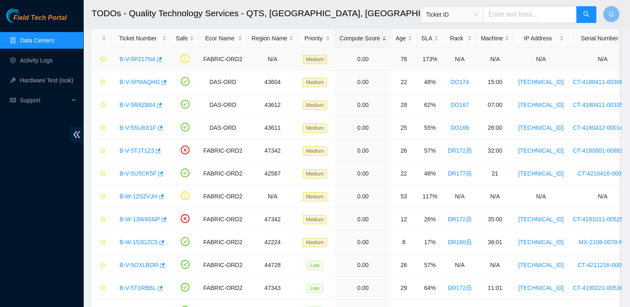
click at [136, 59] on link "B-V-5P217N4" at bounding box center [137, 59] width 36 height 7
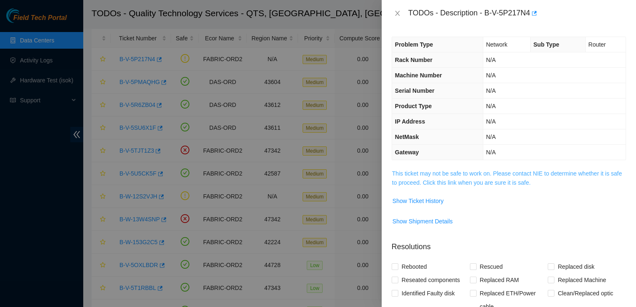
click at [520, 176] on link "This ticket may not be safe to work on. Please contact NIE to determine whether…" at bounding box center [507, 178] width 230 height 16
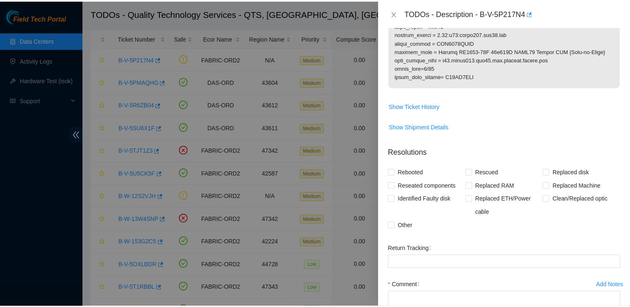
scroll to position [413, 0]
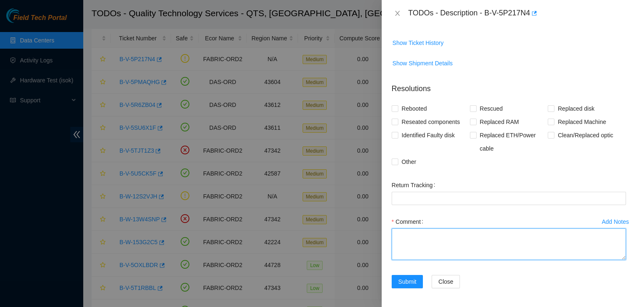
click at [422, 237] on textarea "Comment" at bounding box center [509, 245] width 234 height 32
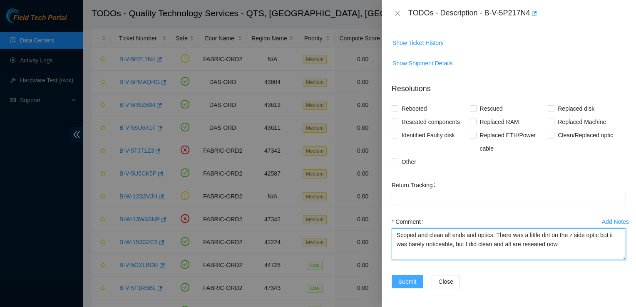
type textarea "Scoped and clean all ends and optics. There was a little dirt on the z side opt…"
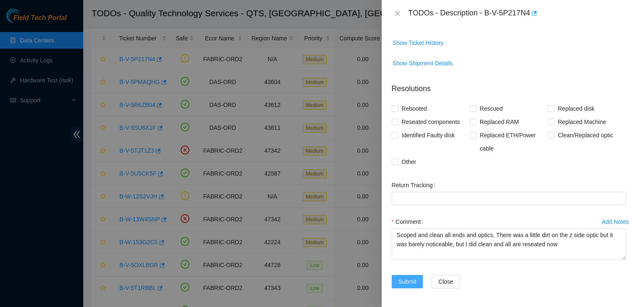
click at [410, 282] on span "Submit" at bounding box center [407, 281] width 18 height 9
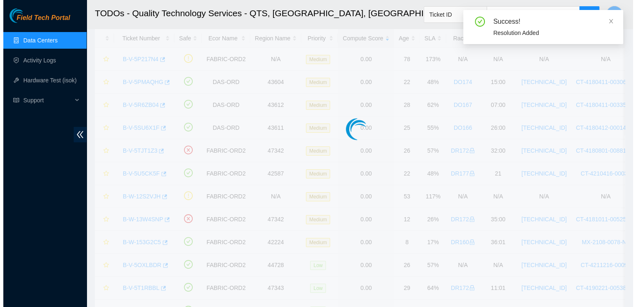
scroll to position [241, 0]
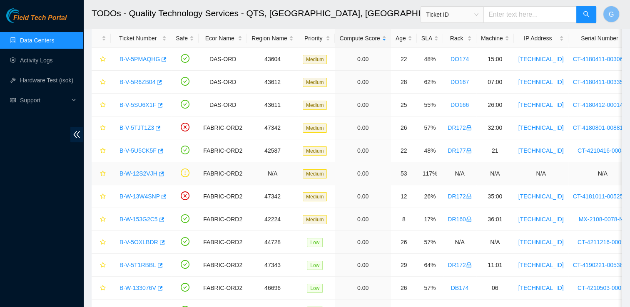
click at [134, 170] on link "B-W-12S2VJH" at bounding box center [138, 173] width 38 height 7
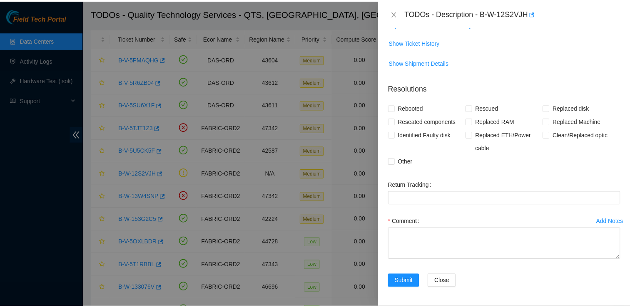
scroll to position [0, 0]
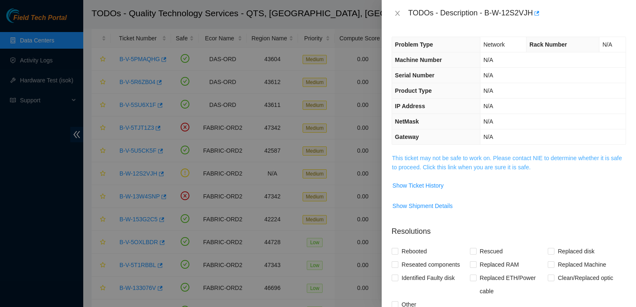
click at [517, 163] on link "This ticket may not be safe to work on. Please contact NIE to determine whether…" at bounding box center [507, 163] width 230 height 16
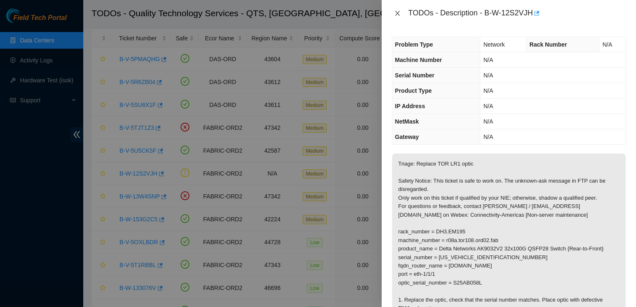
click at [399, 12] on icon "close" at bounding box center [397, 13] width 7 height 7
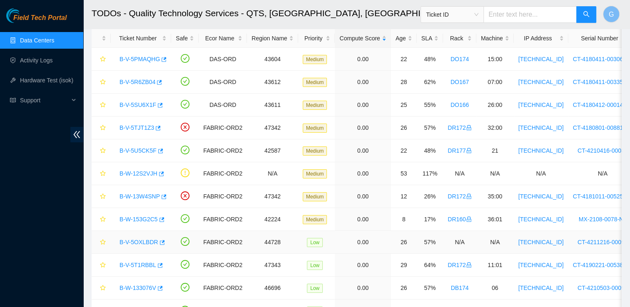
click at [140, 240] on link "B-V-5OXLBDR" at bounding box center [138, 242] width 39 height 7
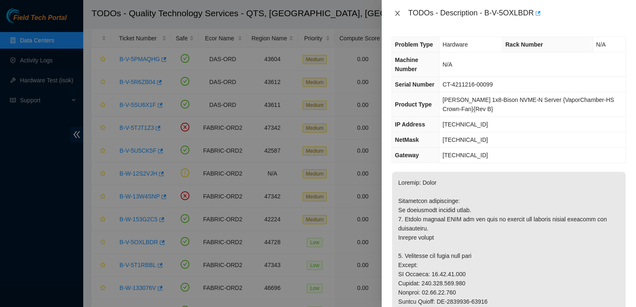
click at [398, 12] on icon "close" at bounding box center [397, 13] width 5 height 5
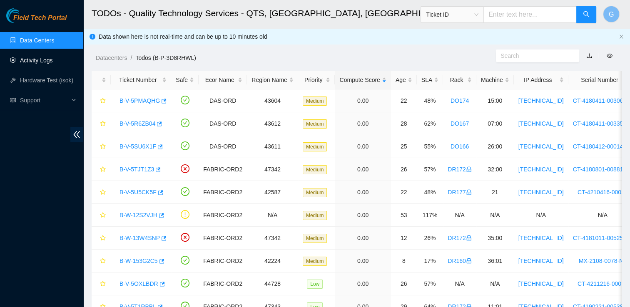
click at [47, 57] on link "Activity Logs" at bounding box center [36, 60] width 33 height 7
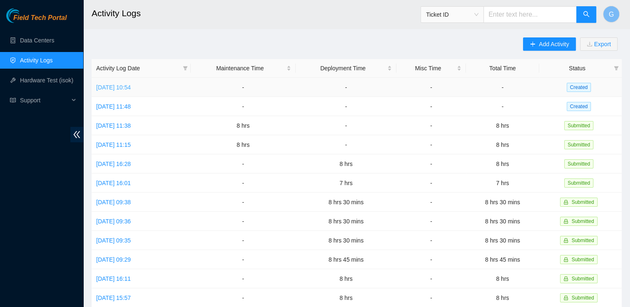
click at [125, 87] on link "Tue, 09 Sep 2025 10:54" at bounding box center [113, 87] width 35 height 7
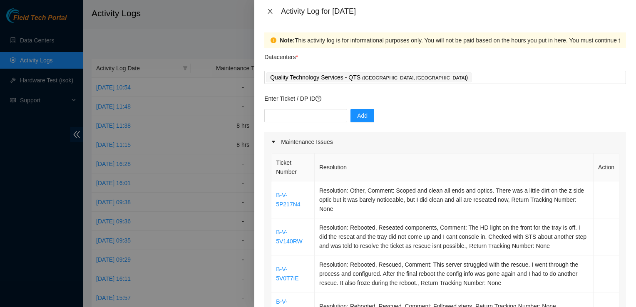
click at [273, 11] on icon "close" at bounding box center [270, 11] width 7 height 7
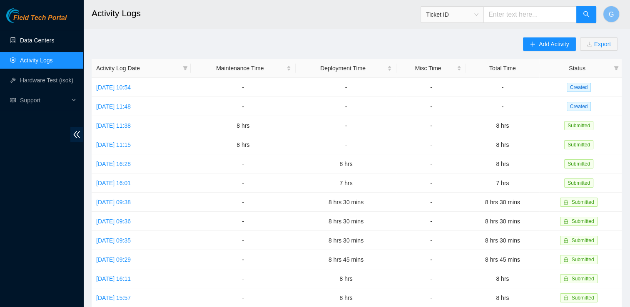
click at [35, 39] on link "Data Centers" at bounding box center [37, 40] width 34 height 7
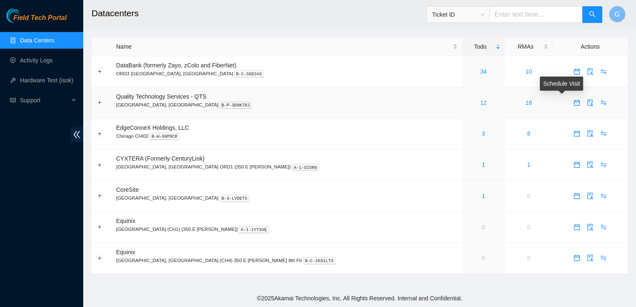
click at [574, 102] on icon "calendar" at bounding box center [577, 102] width 6 height 6
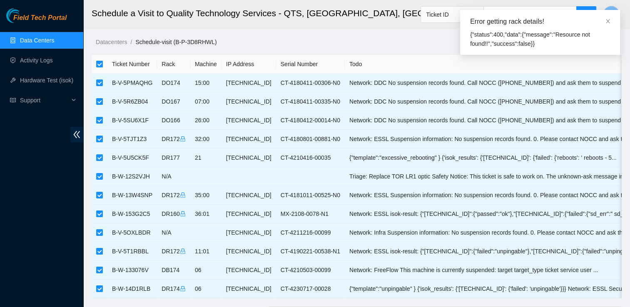
click at [98, 65] on input "checkbox" at bounding box center [99, 64] width 7 height 7
checkbox input "false"
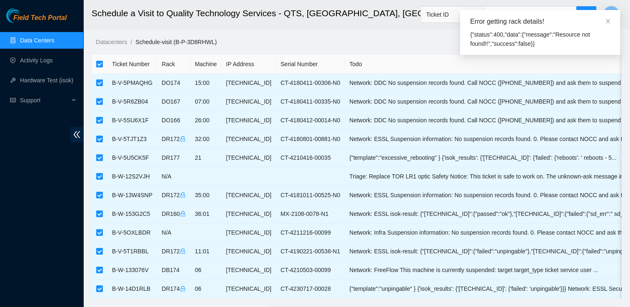
checkbox input "false"
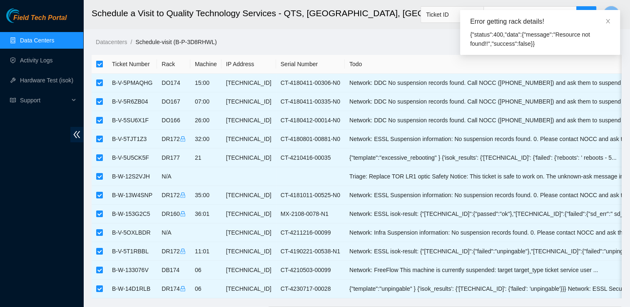
checkbox input "false"
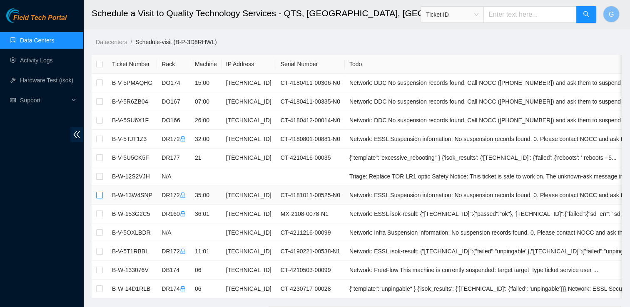
click at [99, 195] on input "checkbox" at bounding box center [99, 195] width 7 height 7
checkbox input "true"
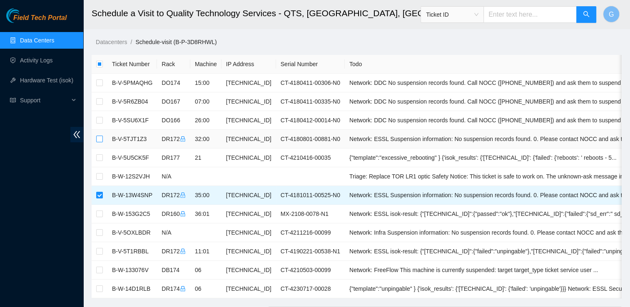
click at [99, 139] on input "checkbox" at bounding box center [99, 139] width 7 height 7
checkbox input "true"
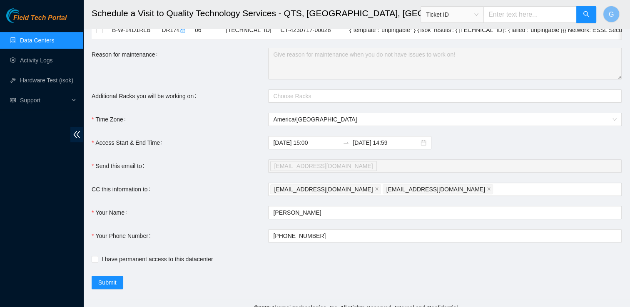
scroll to position [272, 0]
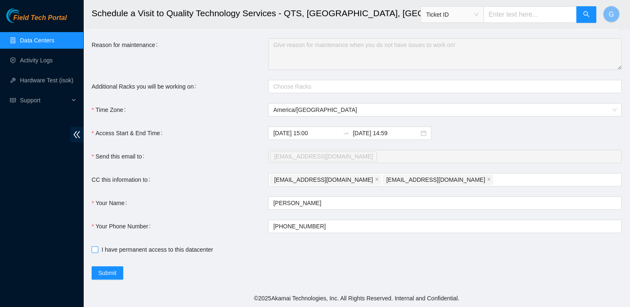
click at [98, 249] on span at bounding box center [95, 249] width 7 height 7
click at [97, 249] on input "I have permanent access to this datacenter" at bounding box center [95, 249] width 6 height 6
checkbox input "true"
click at [100, 272] on span "Submit" at bounding box center [107, 273] width 18 height 9
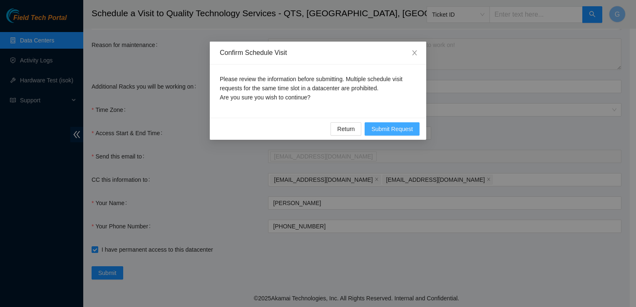
click at [394, 131] on span "Submit Request" at bounding box center [392, 128] width 42 height 9
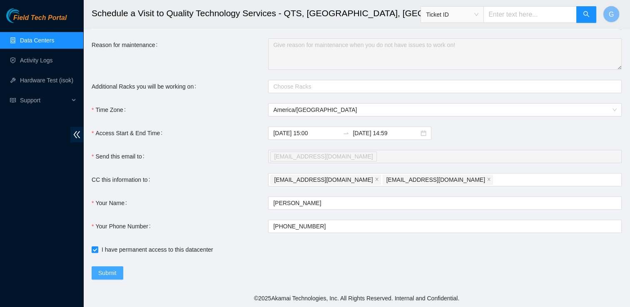
click at [104, 275] on span "Submit" at bounding box center [107, 273] width 18 height 9
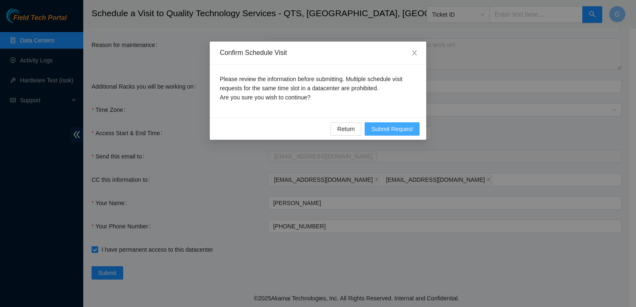
click at [391, 127] on span "Submit Request" at bounding box center [392, 128] width 42 height 9
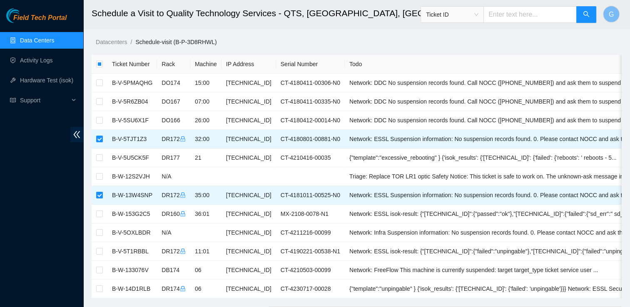
scroll to position [273, 0]
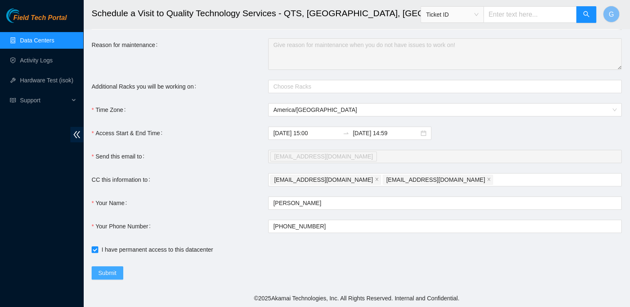
click at [114, 272] on span "Submit" at bounding box center [107, 273] width 18 height 9
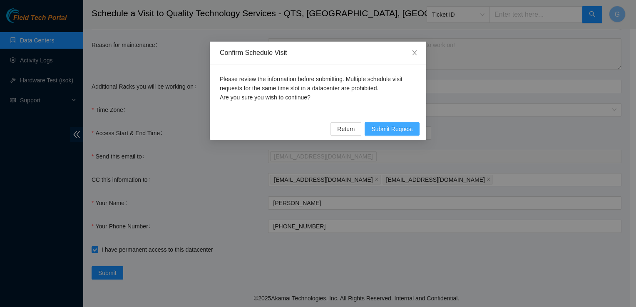
click at [390, 127] on span "Submit Request" at bounding box center [392, 128] width 42 height 9
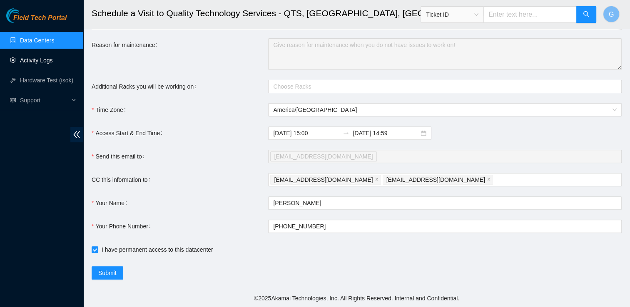
click at [38, 61] on link "Activity Logs" at bounding box center [36, 60] width 33 height 7
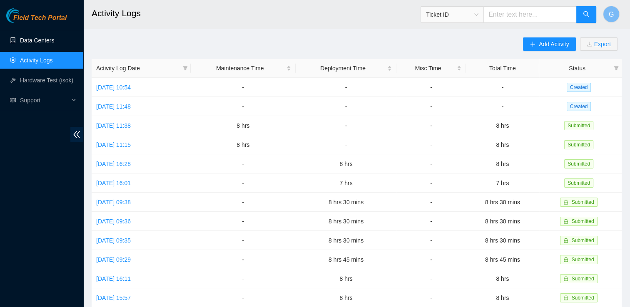
click at [47, 41] on link "Data Centers" at bounding box center [37, 40] width 34 height 7
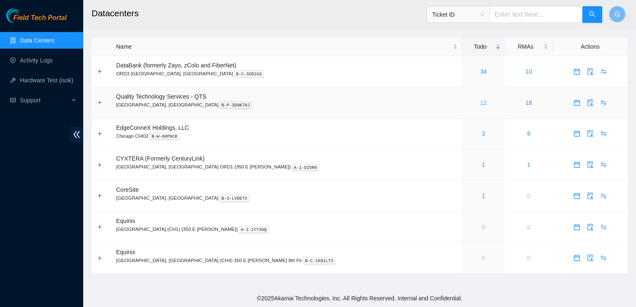
click at [480, 101] on link "12" at bounding box center [483, 102] width 7 height 7
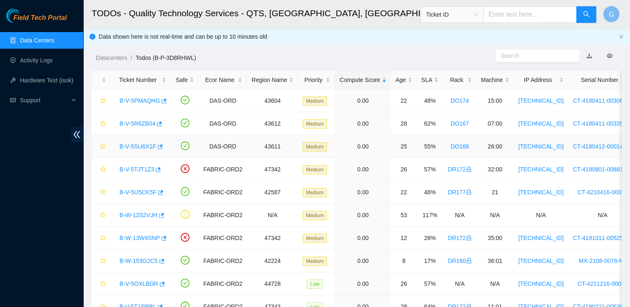
click at [136, 144] on link "B-V-5SU6X1F" at bounding box center [137, 146] width 37 height 7
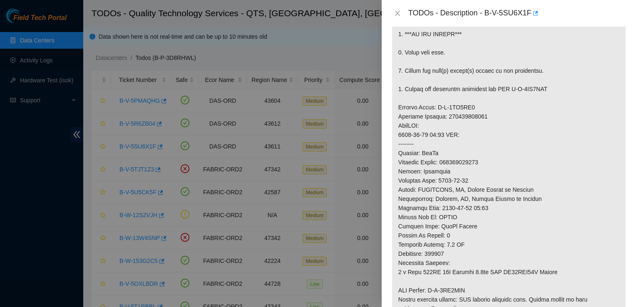
scroll to position [28, 0]
